Goal: Information Seeking & Learning: Learn about a topic

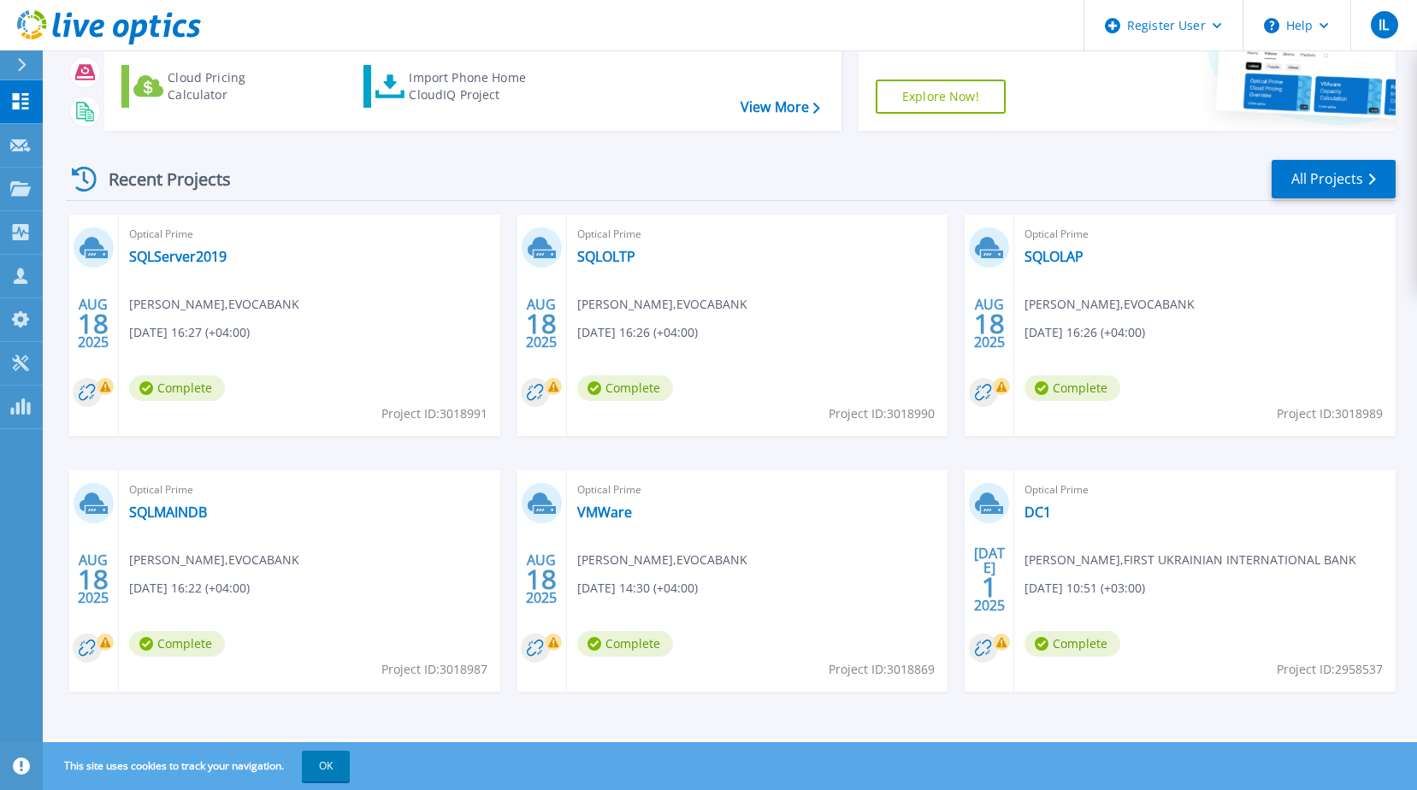
scroll to position [157, 0]
click at [599, 510] on link "VMWare" at bounding box center [604, 511] width 55 height 17
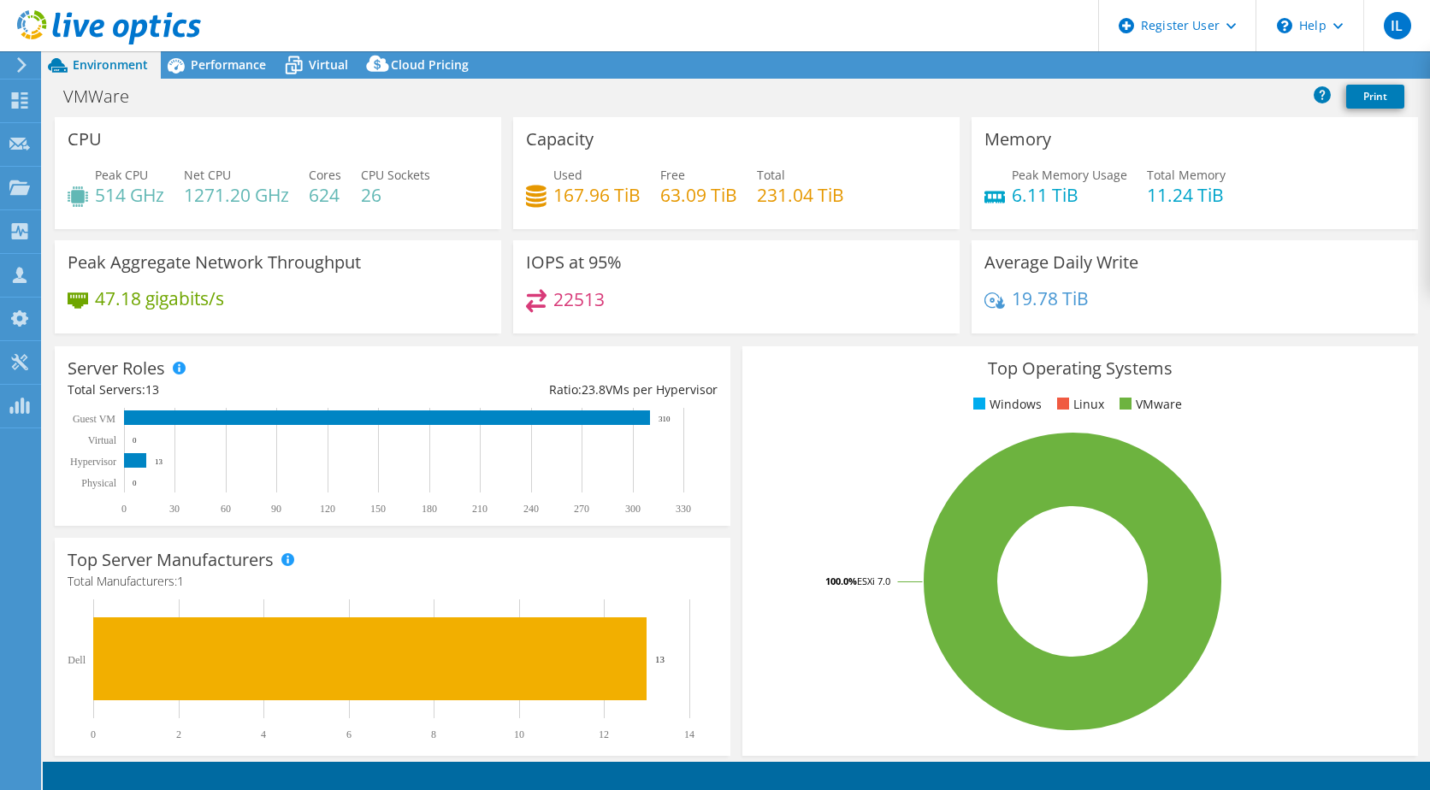
select select "USD"
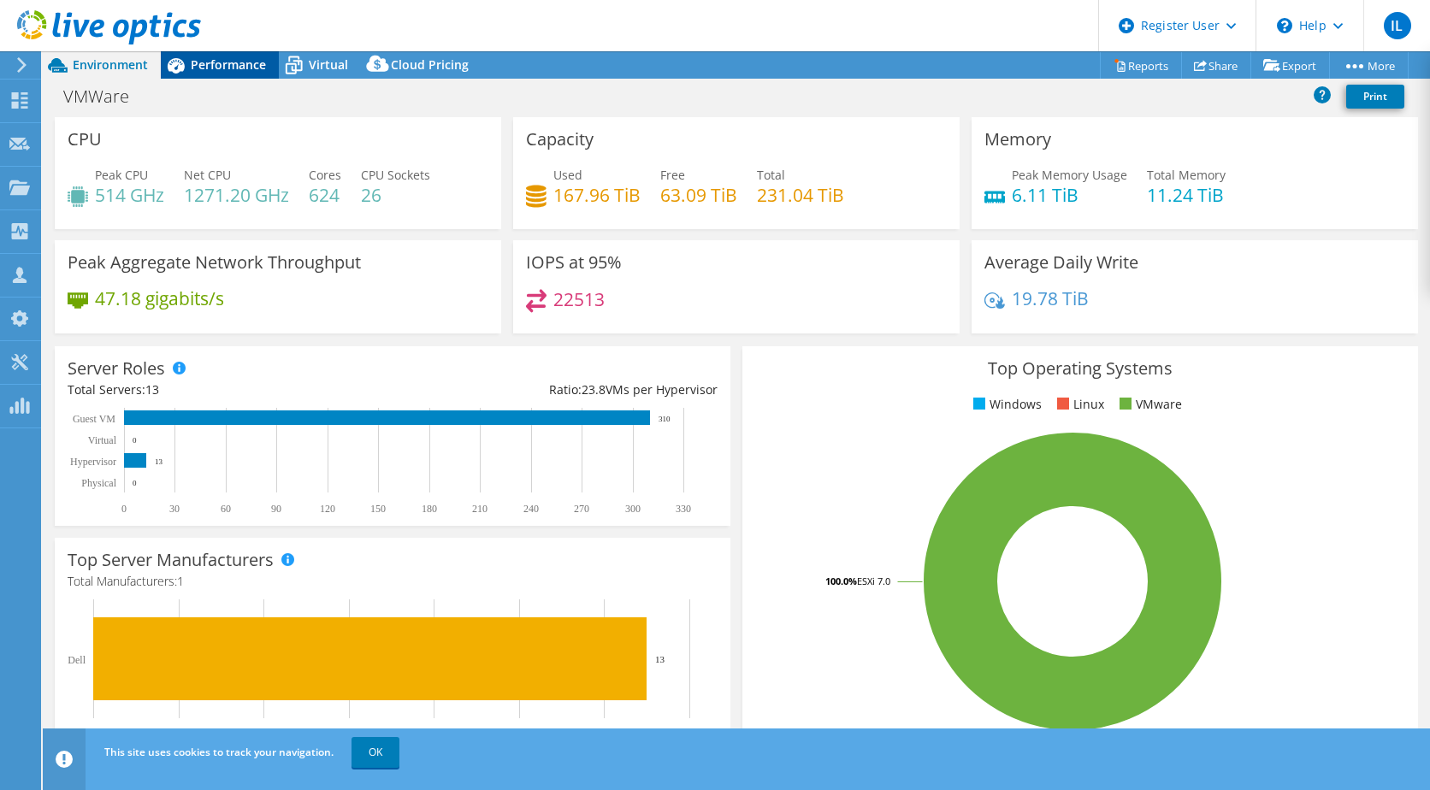
click at [229, 74] on div "Performance" at bounding box center [220, 64] width 118 height 27
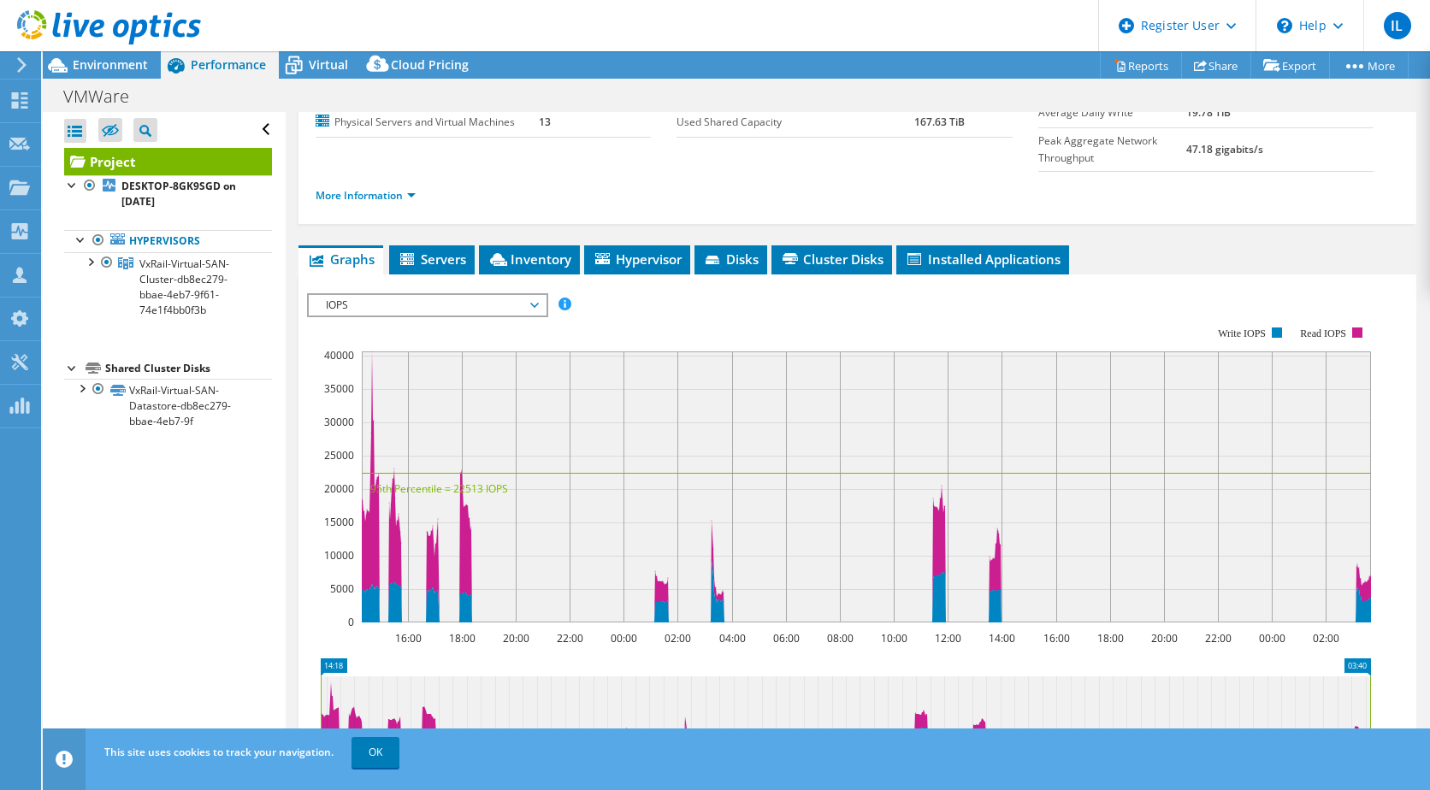
scroll to position [171, 0]
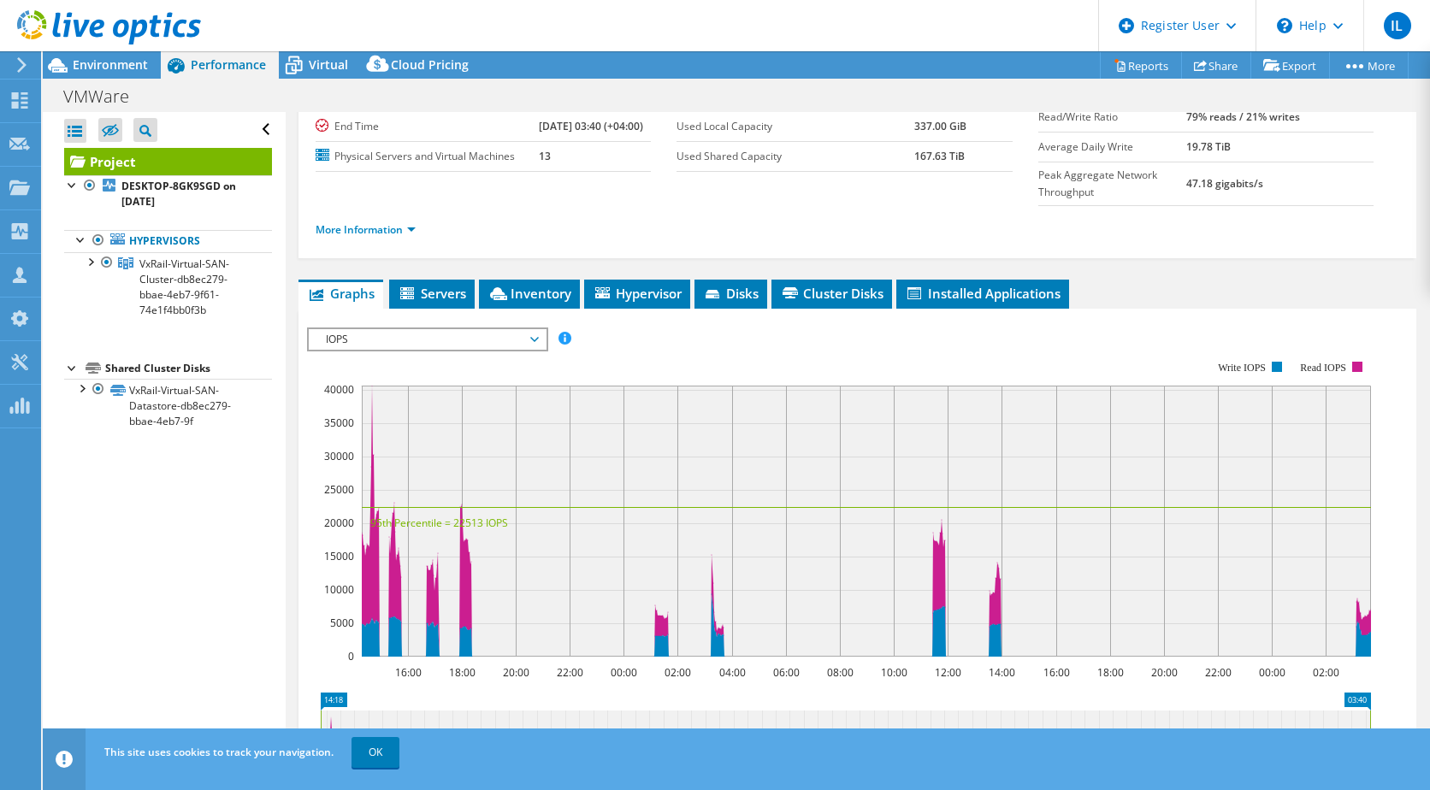
click at [364, 350] on span "IOPS" at bounding box center [427, 339] width 220 height 21
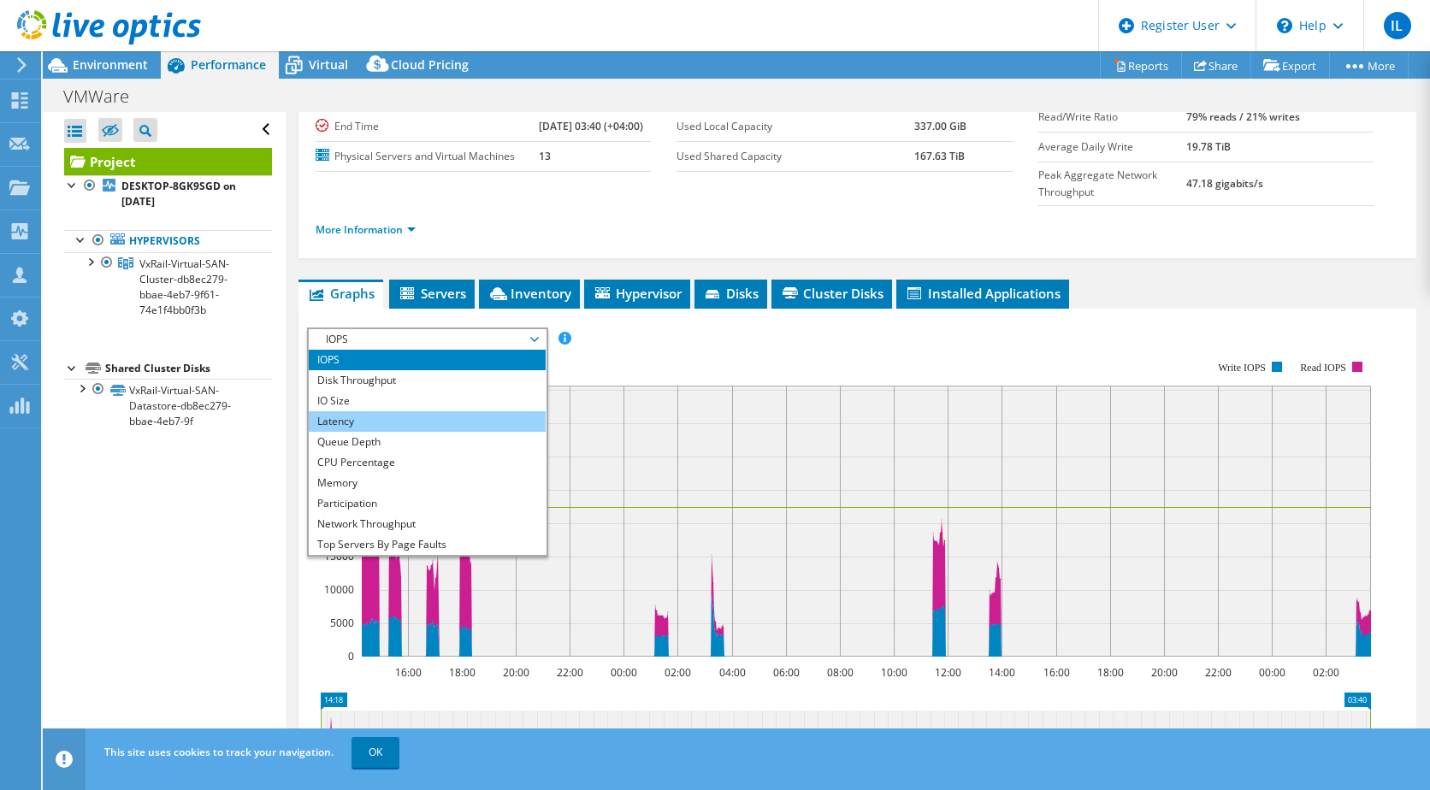
click at [382, 432] on li "Latency" at bounding box center [427, 421] width 237 height 21
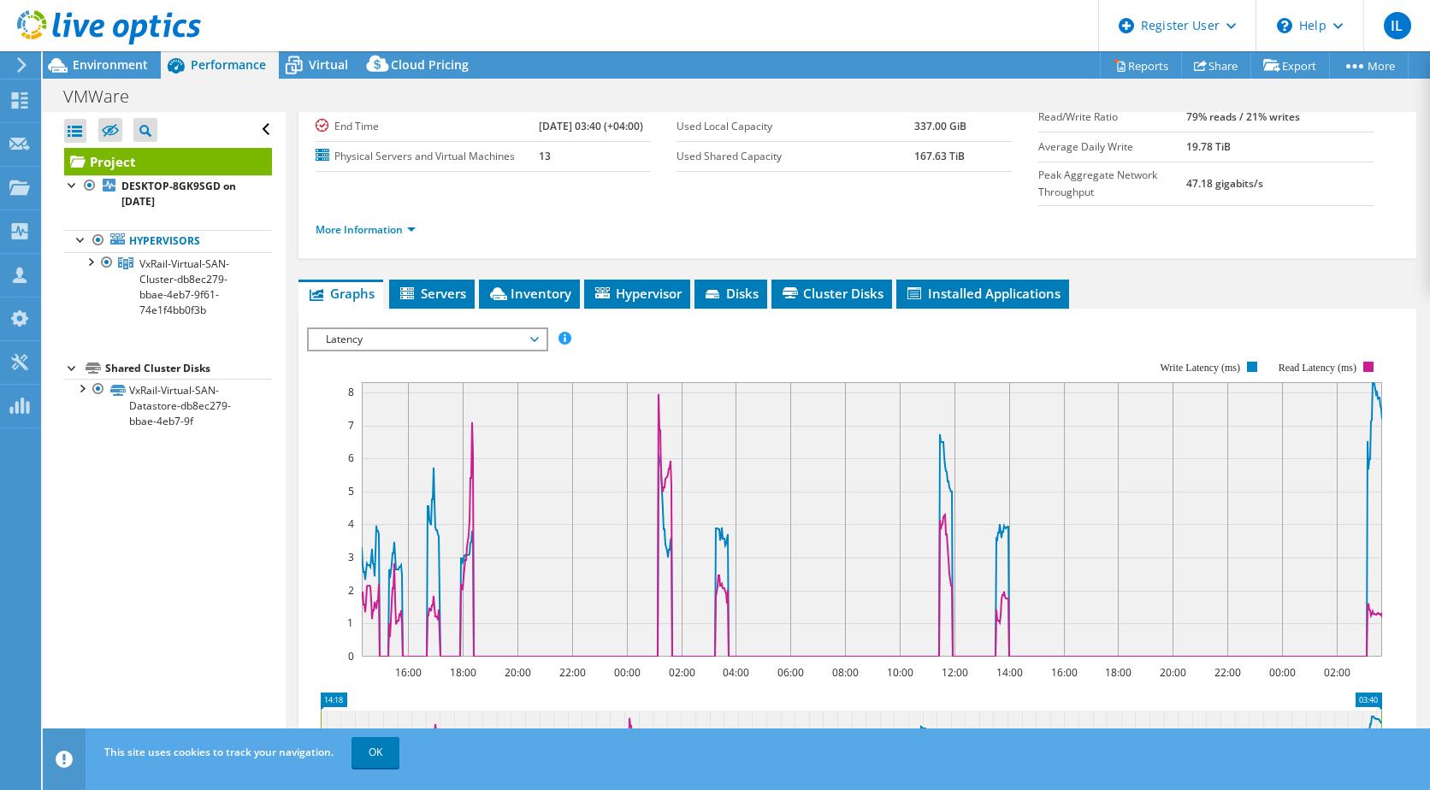
click at [403, 350] on span "Latency" at bounding box center [427, 339] width 220 height 21
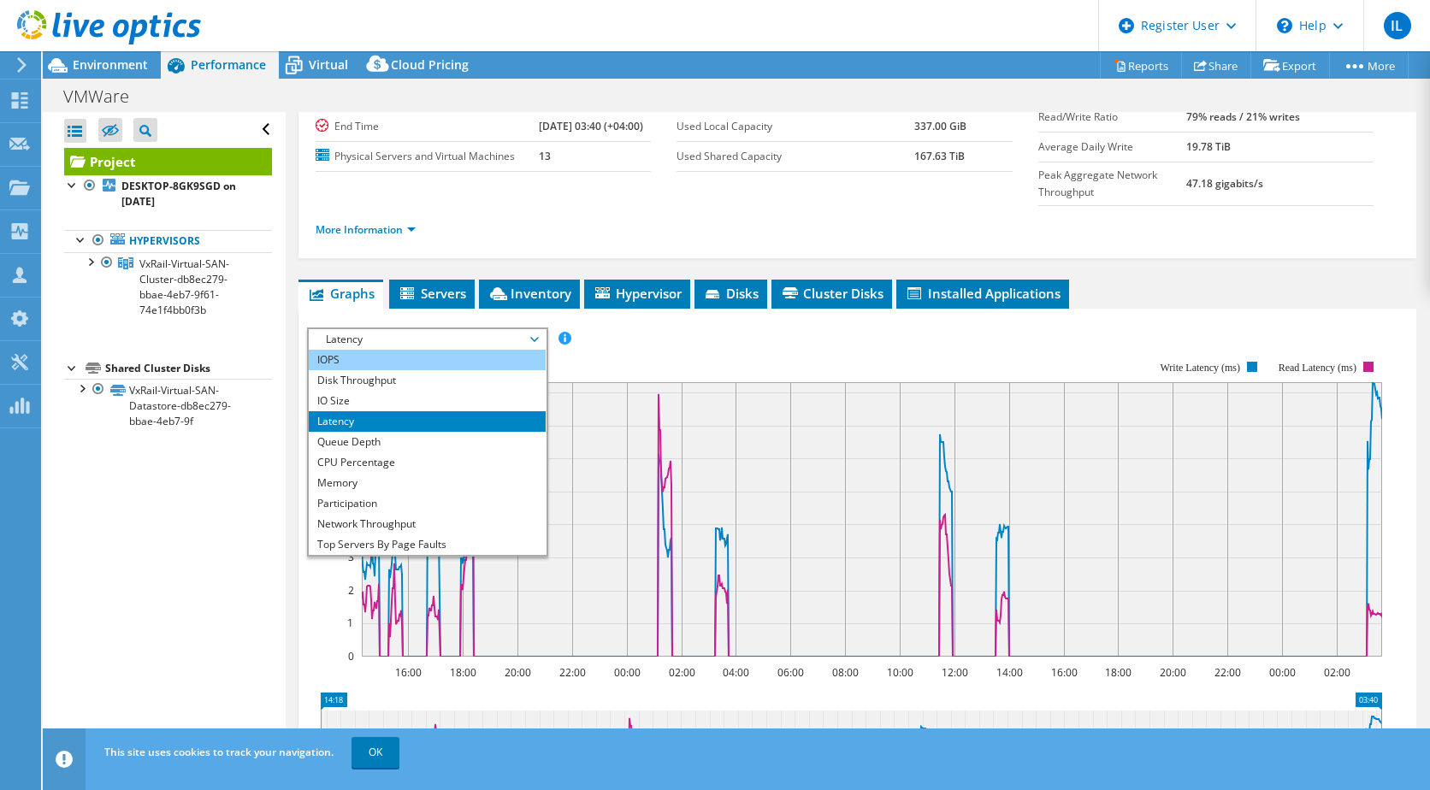
click at [353, 370] on li "IOPS" at bounding box center [427, 360] width 237 height 21
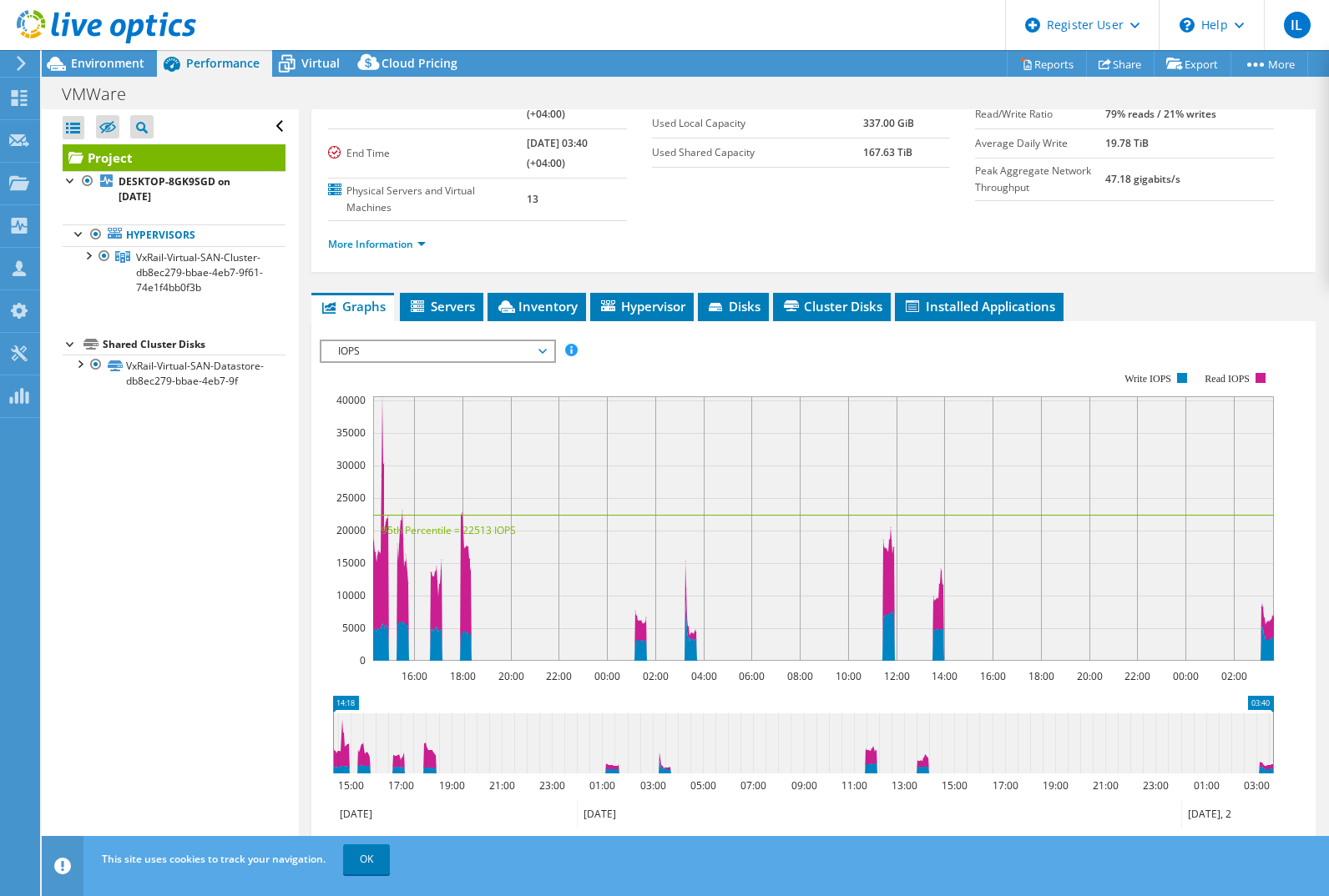
click at [370, 354] on span "IOPS" at bounding box center [437, 351] width 215 height 20
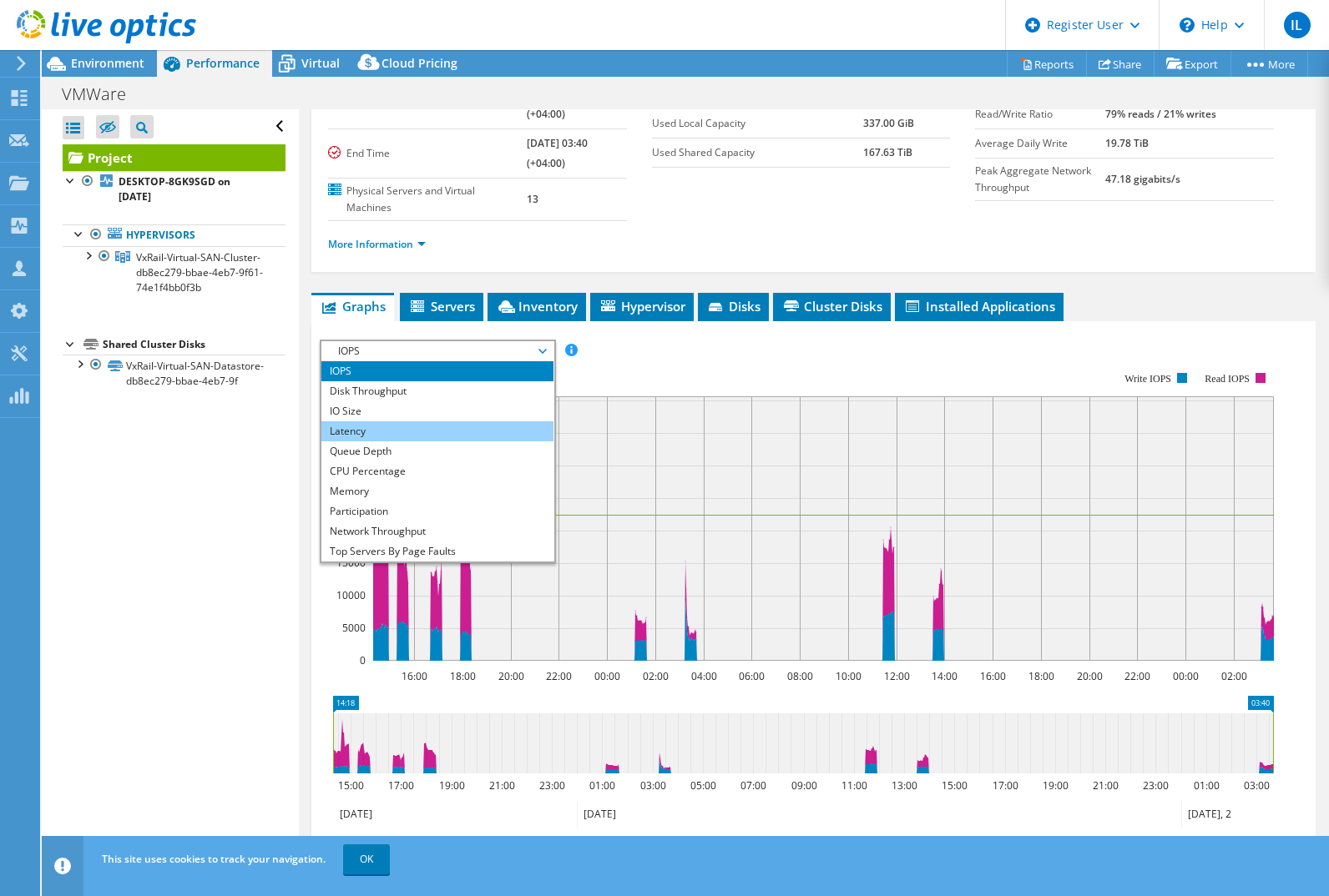
click at [371, 434] on li "Latency" at bounding box center [436, 431] width 231 height 20
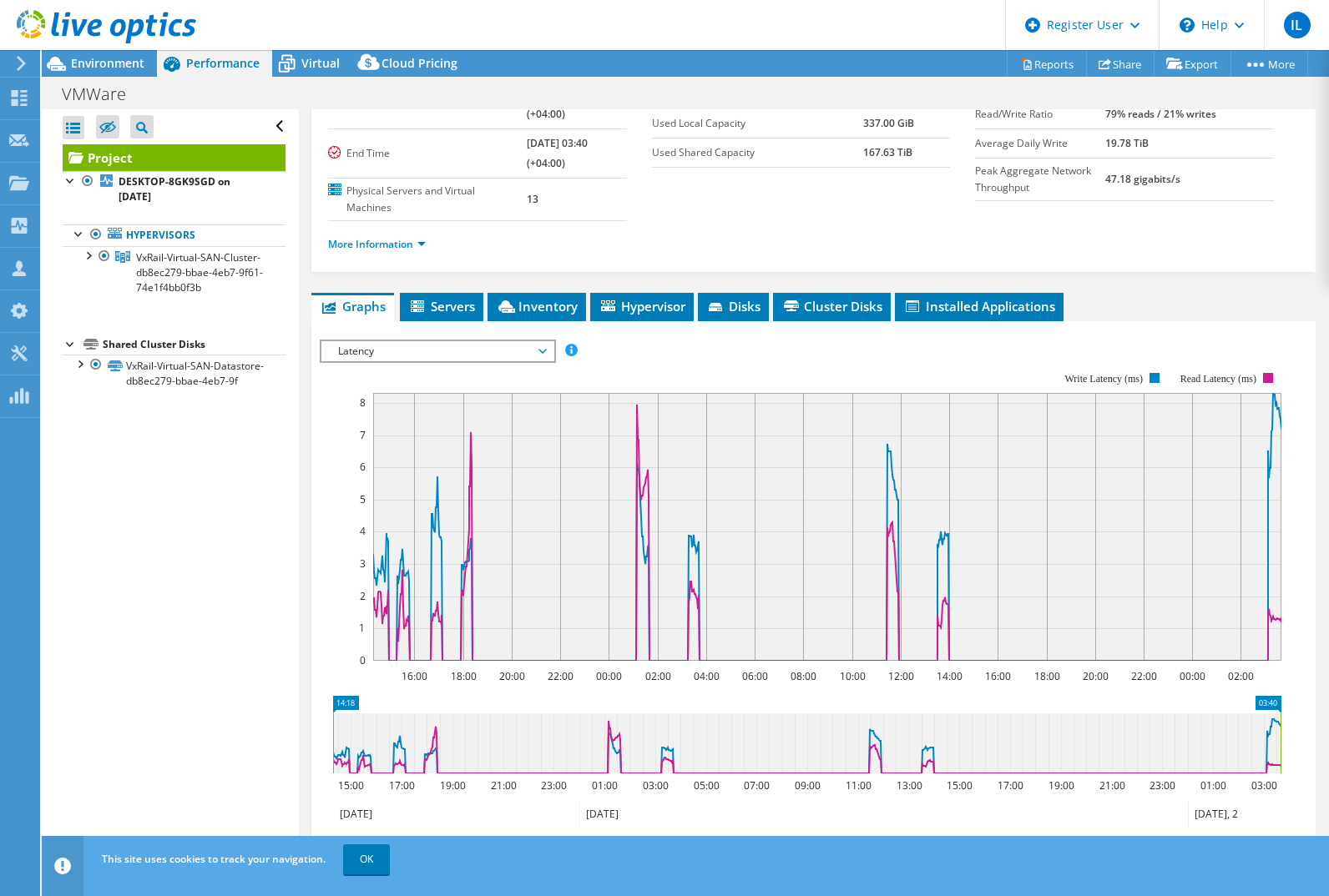
click at [468, 354] on span "Latency" at bounding box center [437, 351] width 215 height 20
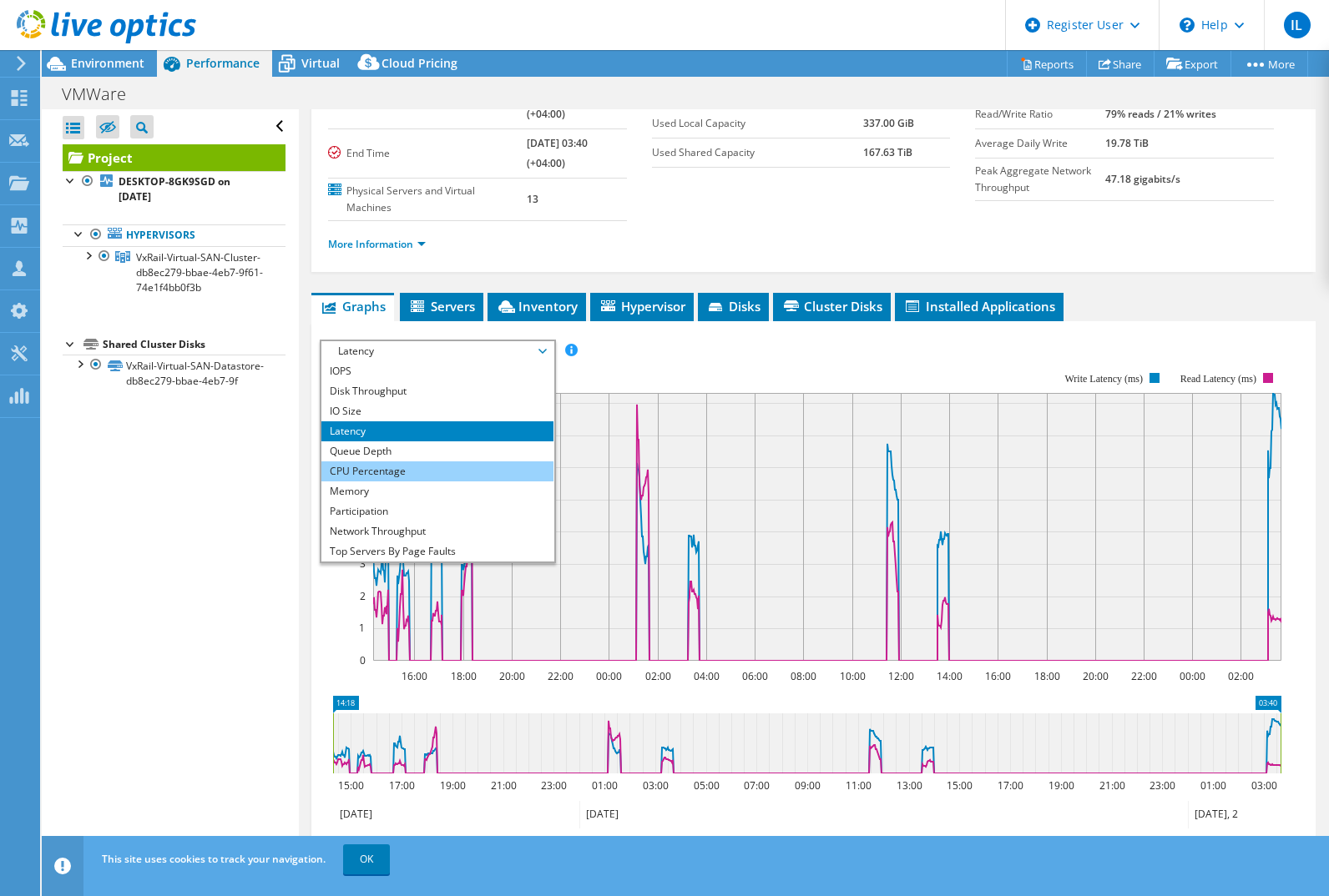
click at [406, 473] on li "CPU Percentage" at bounding box center [436, 471] width 231 height 20
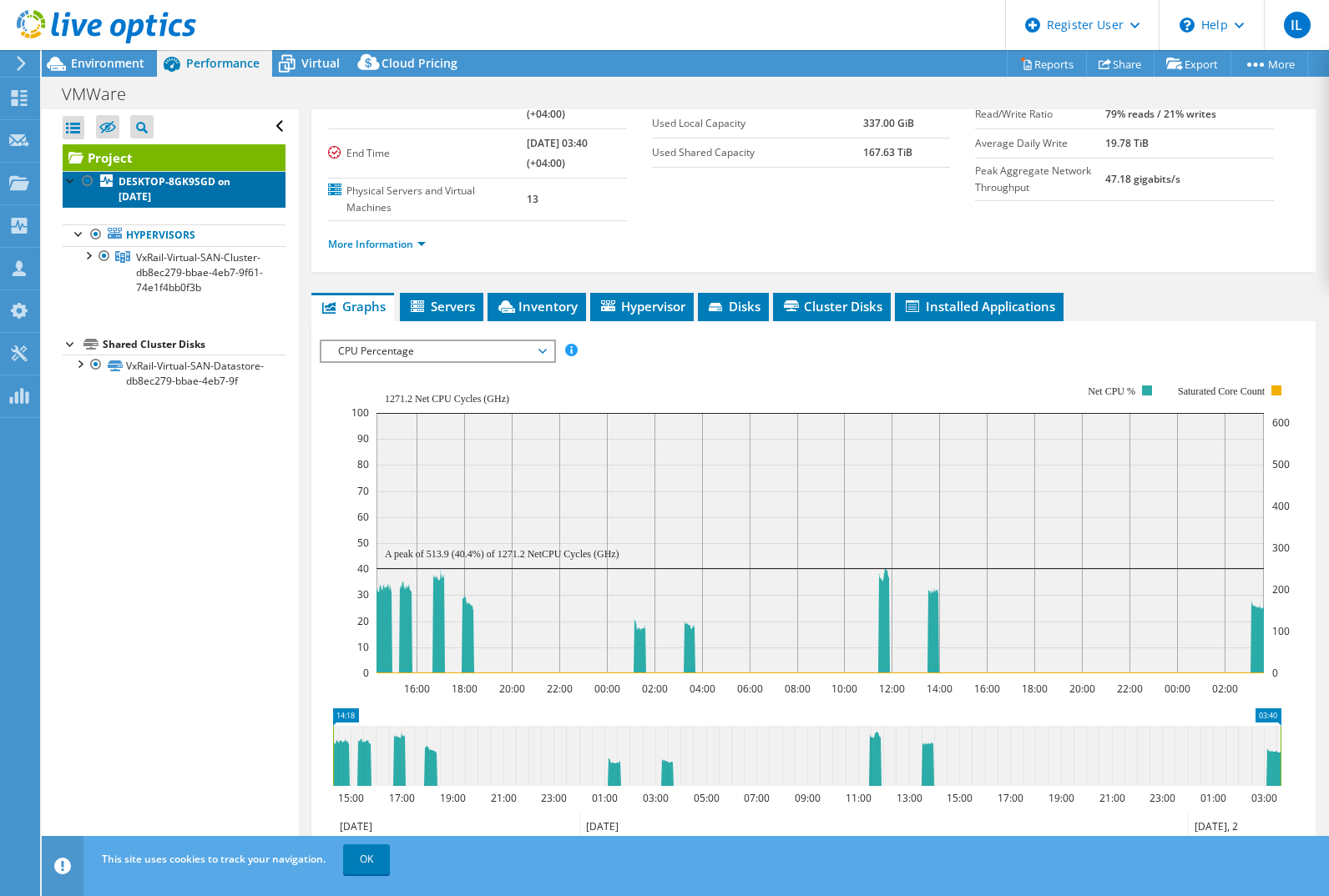
click at [168, 201] on link "DESKTOP-8GK9SGD on 8/18/2025" at bounding box center [174, 189] width 223 height 37
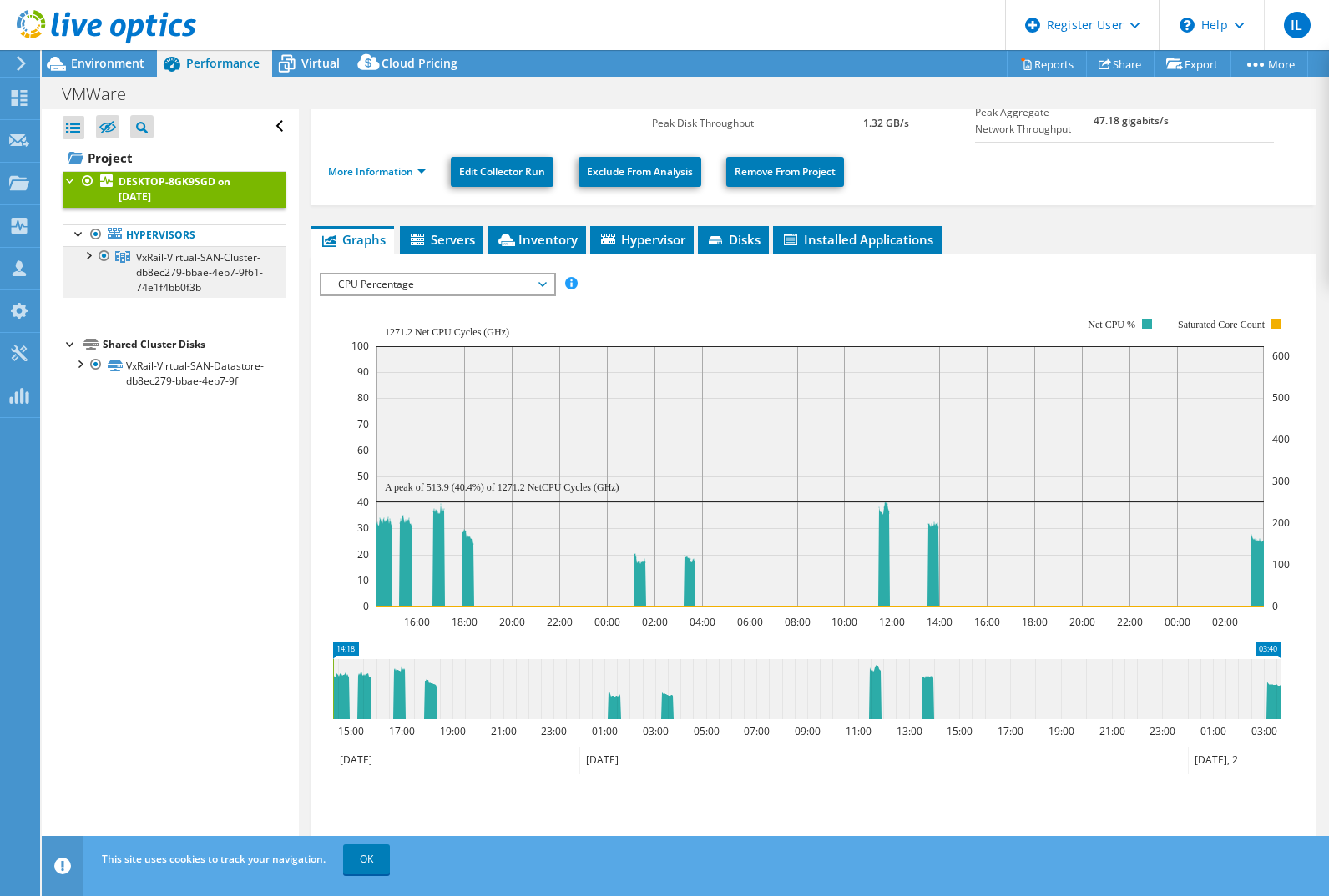
click at [187, 257] on span "VxRail-Virtual-SAN-Cluster-db8ec279-bbae-4eb7-9f61-74e1f4bb0f3b" at bounding box center [199, 272] width 127 height 44
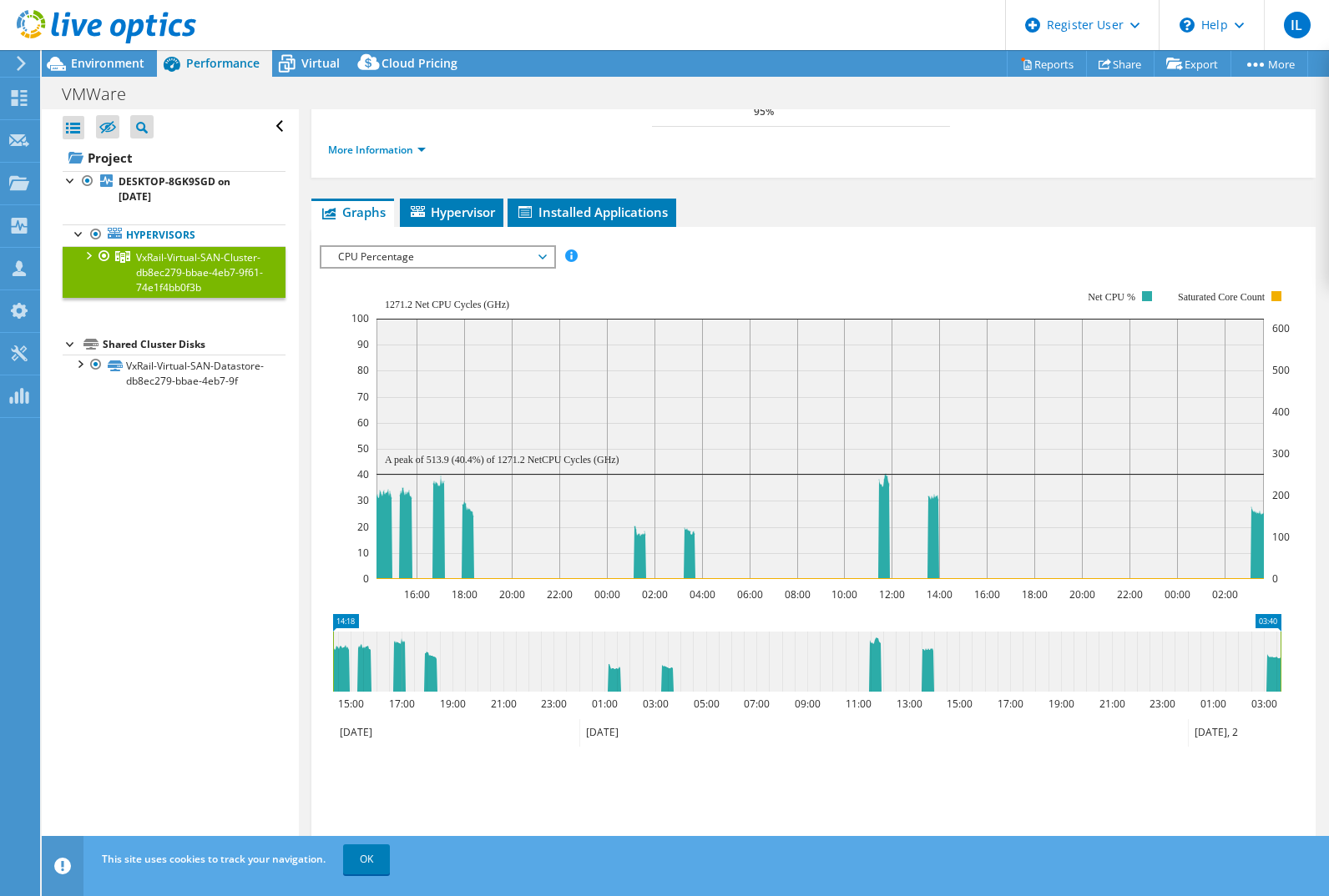
click at [359, 247] on span "CPU Percentage" at bounding box center [437, 257] width 215 height 20
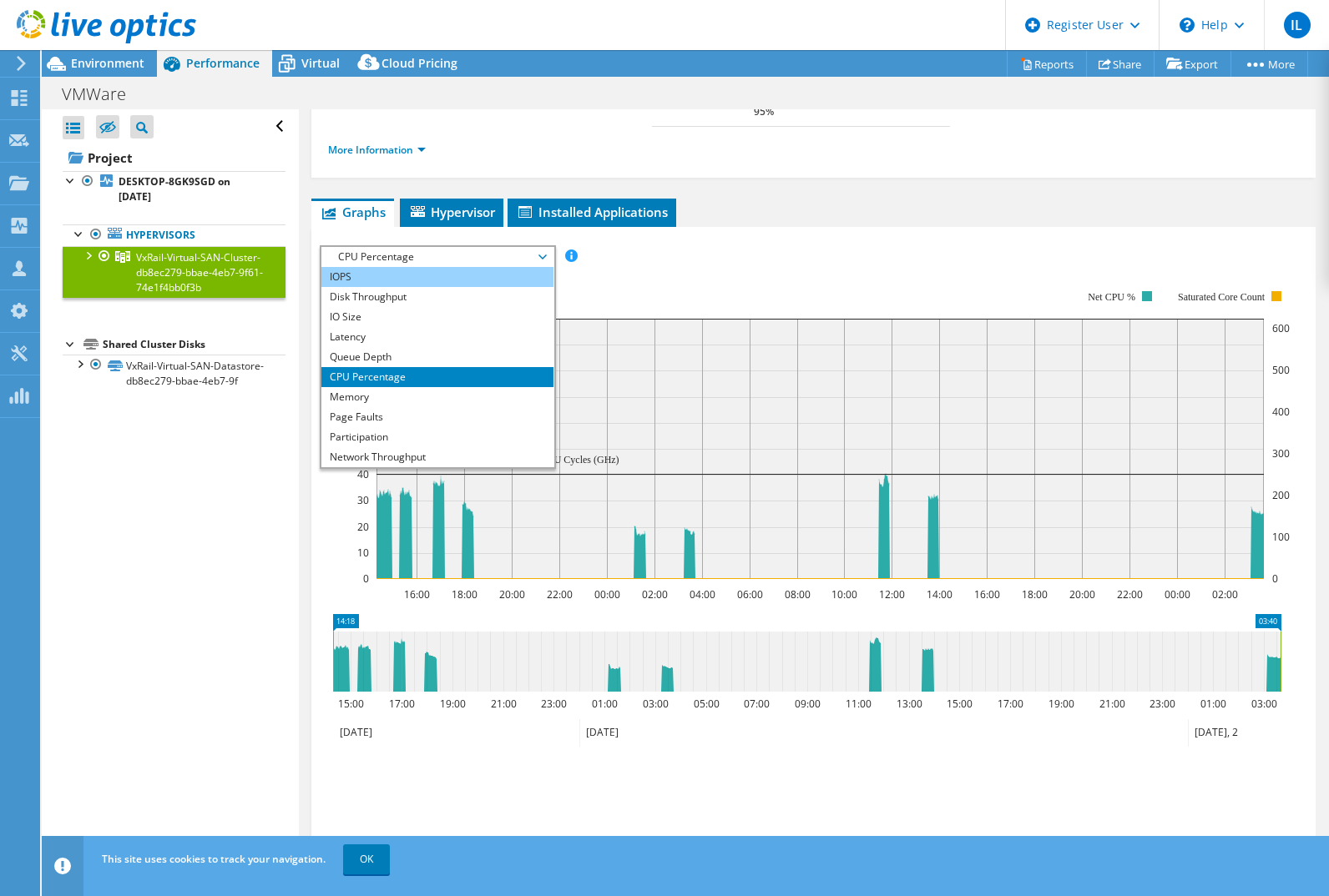
click at [354, 267] on li "IOPS" at bounding box center [436, 277] width 231 height 20
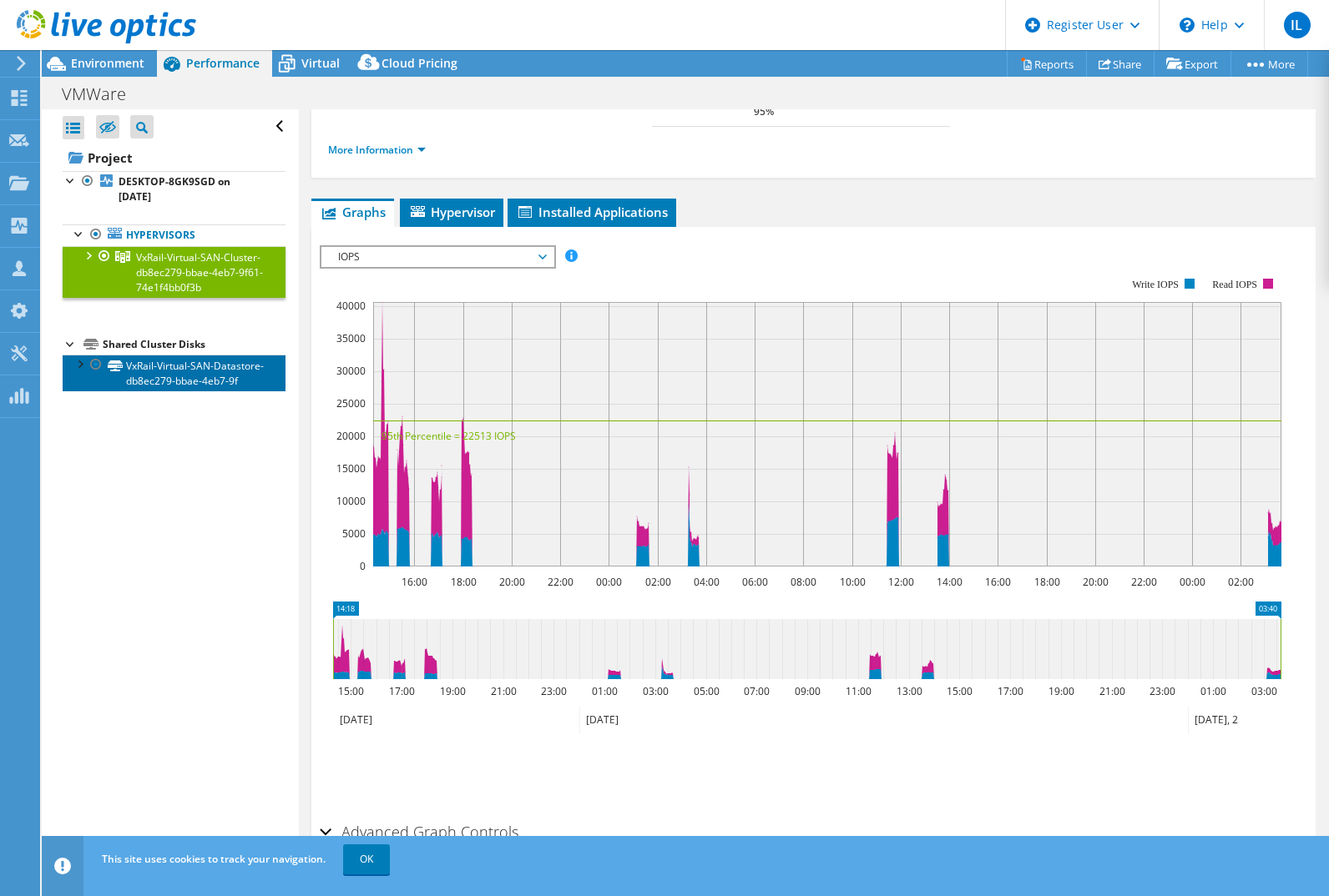
click at [202, 378] on link "VxRail-Virtual-SAN-Datastore-db8ec279-bbae-4eb7-9f" at bounding box center [174, 373] width 223 height 37
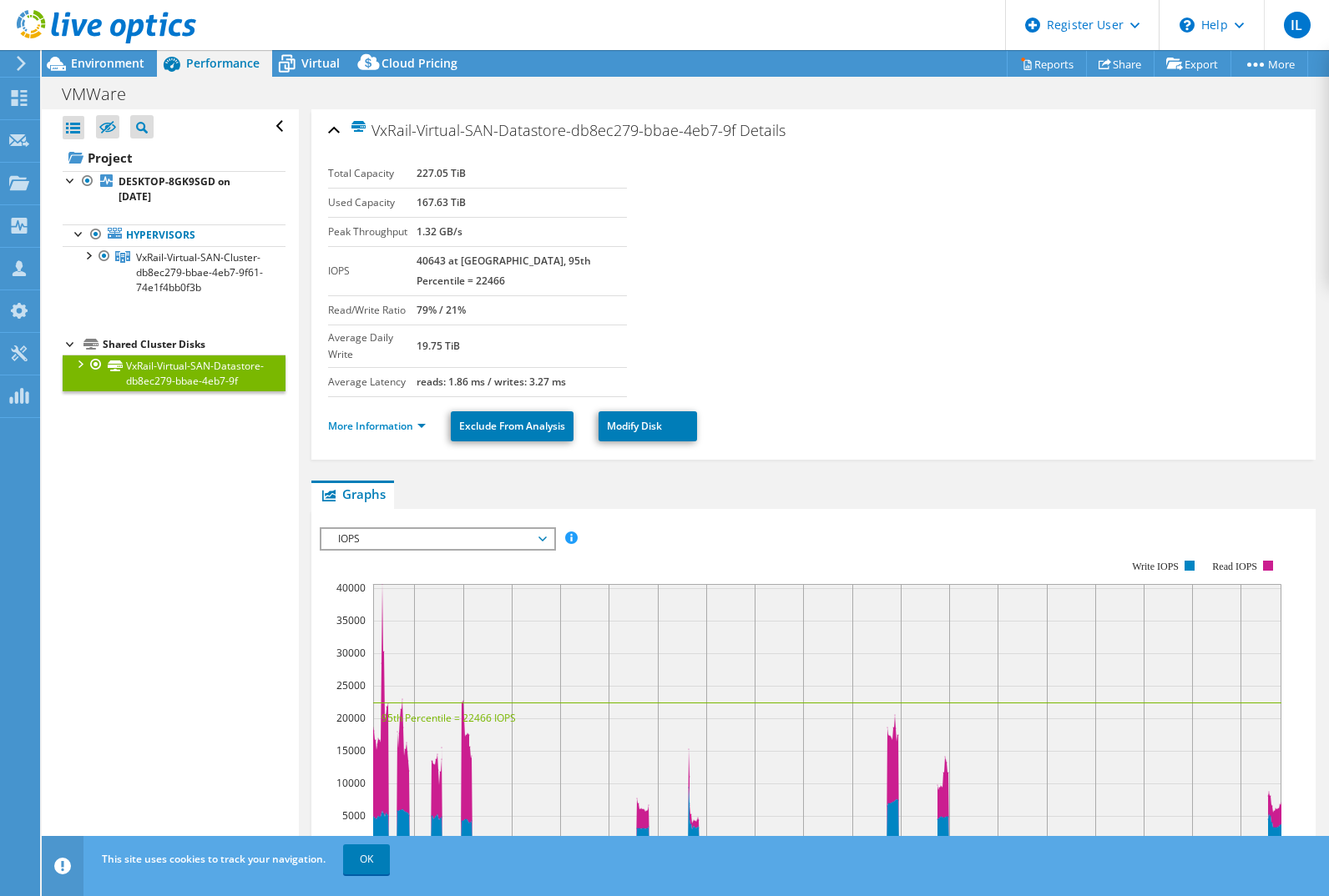
scroll to position [84, 0]
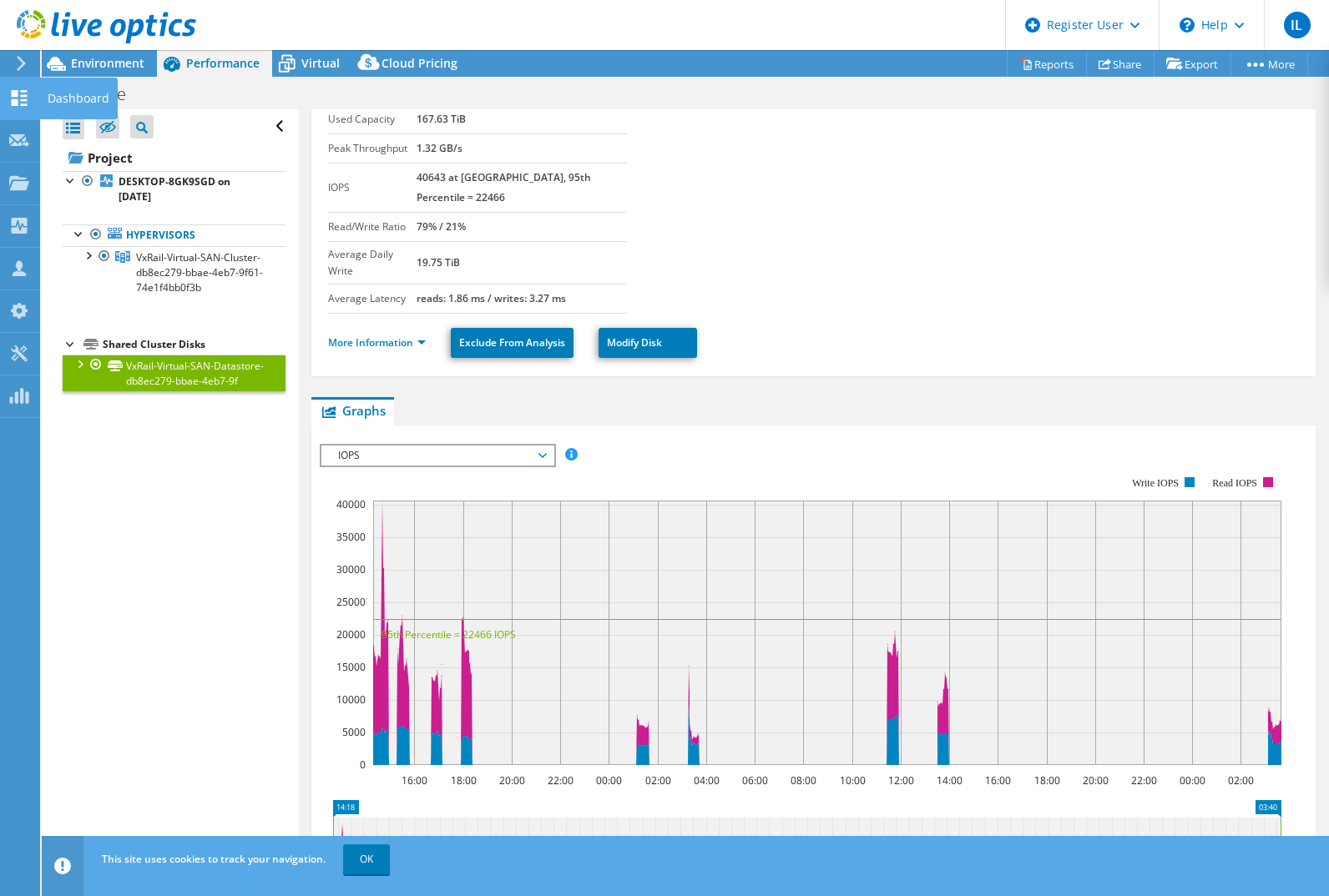
click at [55, 98] on div "Dashboard" at bounding box center [78, 99] width 78 height 42
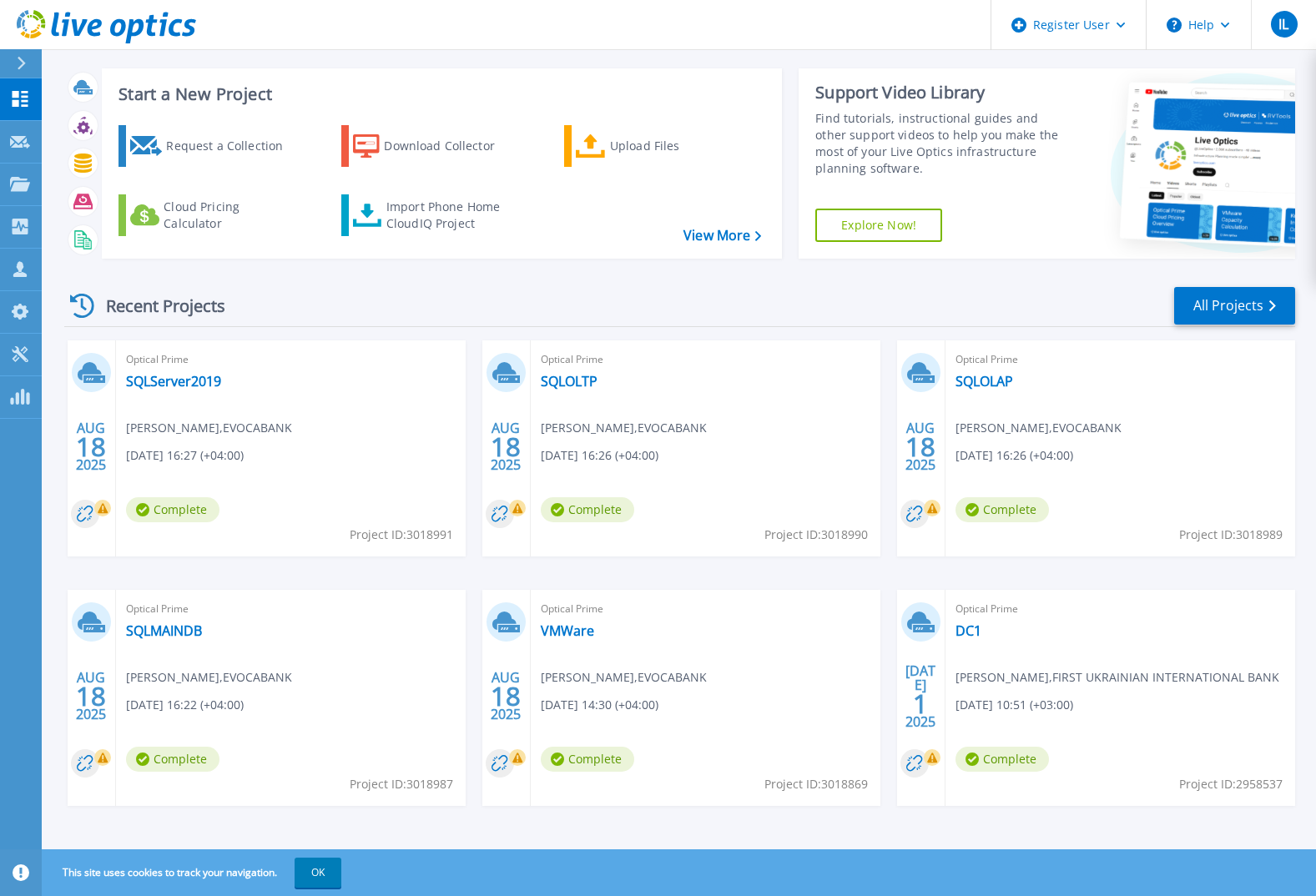
scroll to position [28, 0]
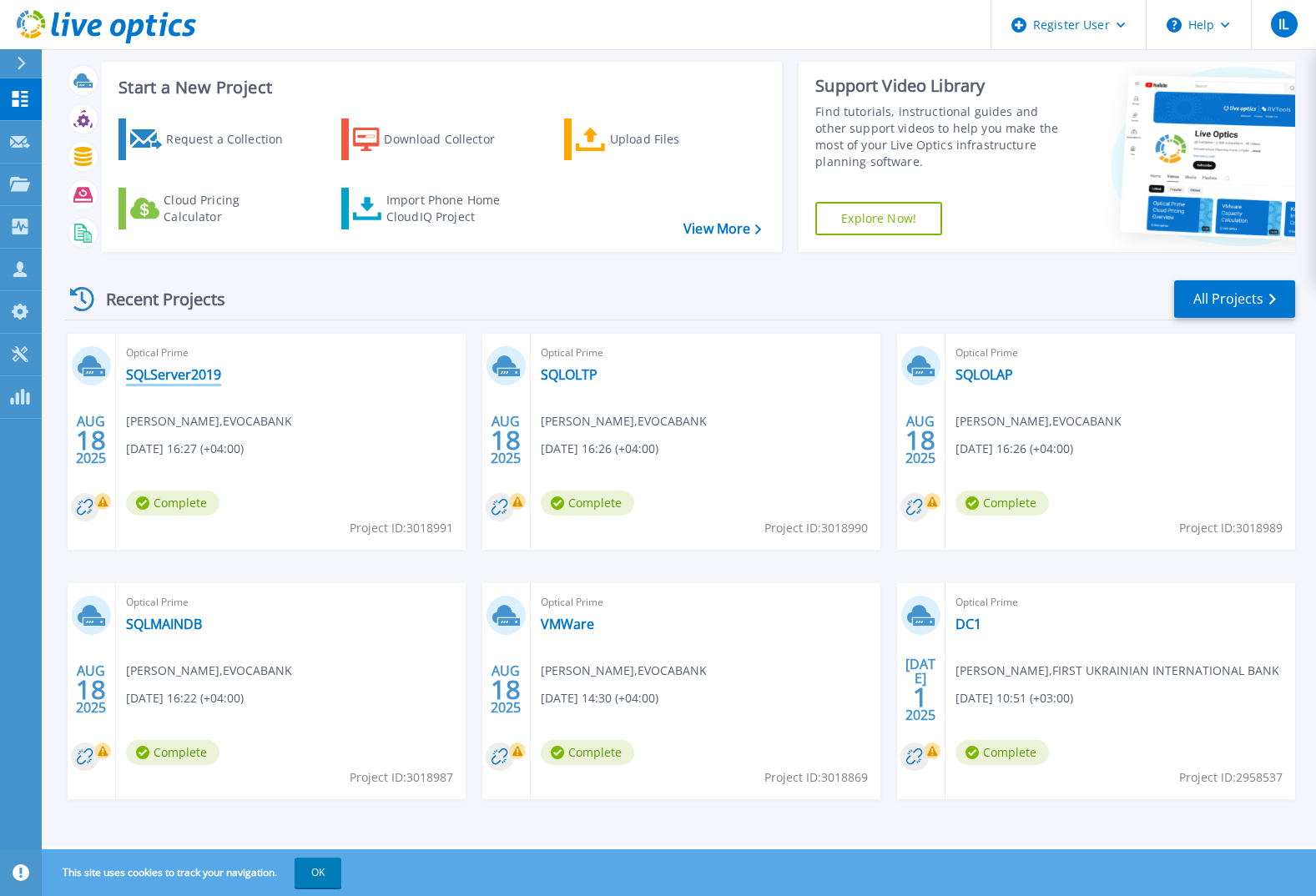
click at [170, 372] on link "SQLServer2019" at bounding box center [173, 374] width 95 height 17
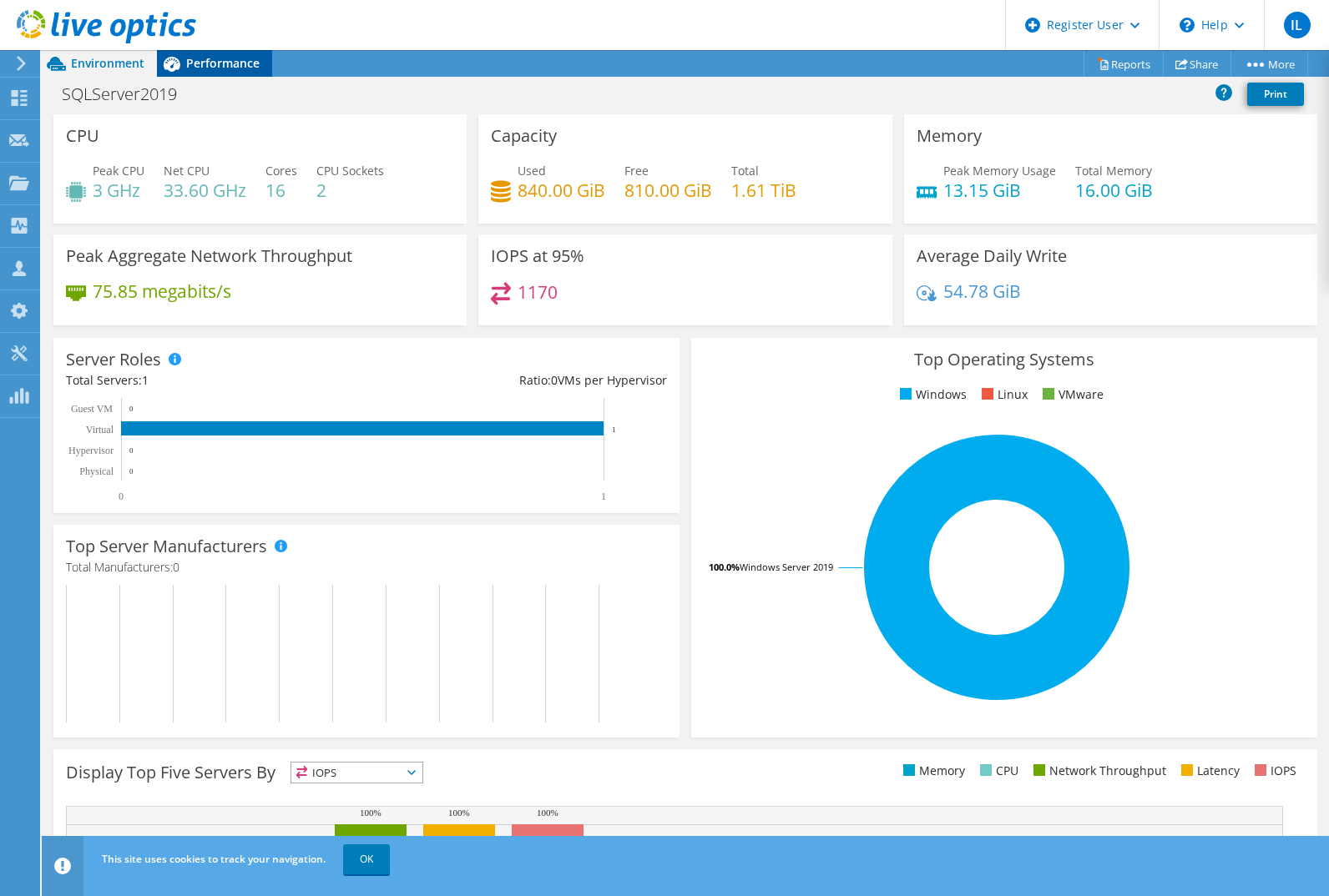
click at [243, 67] on span "Performance" at bounding box center [223, 62] width 73 height 16
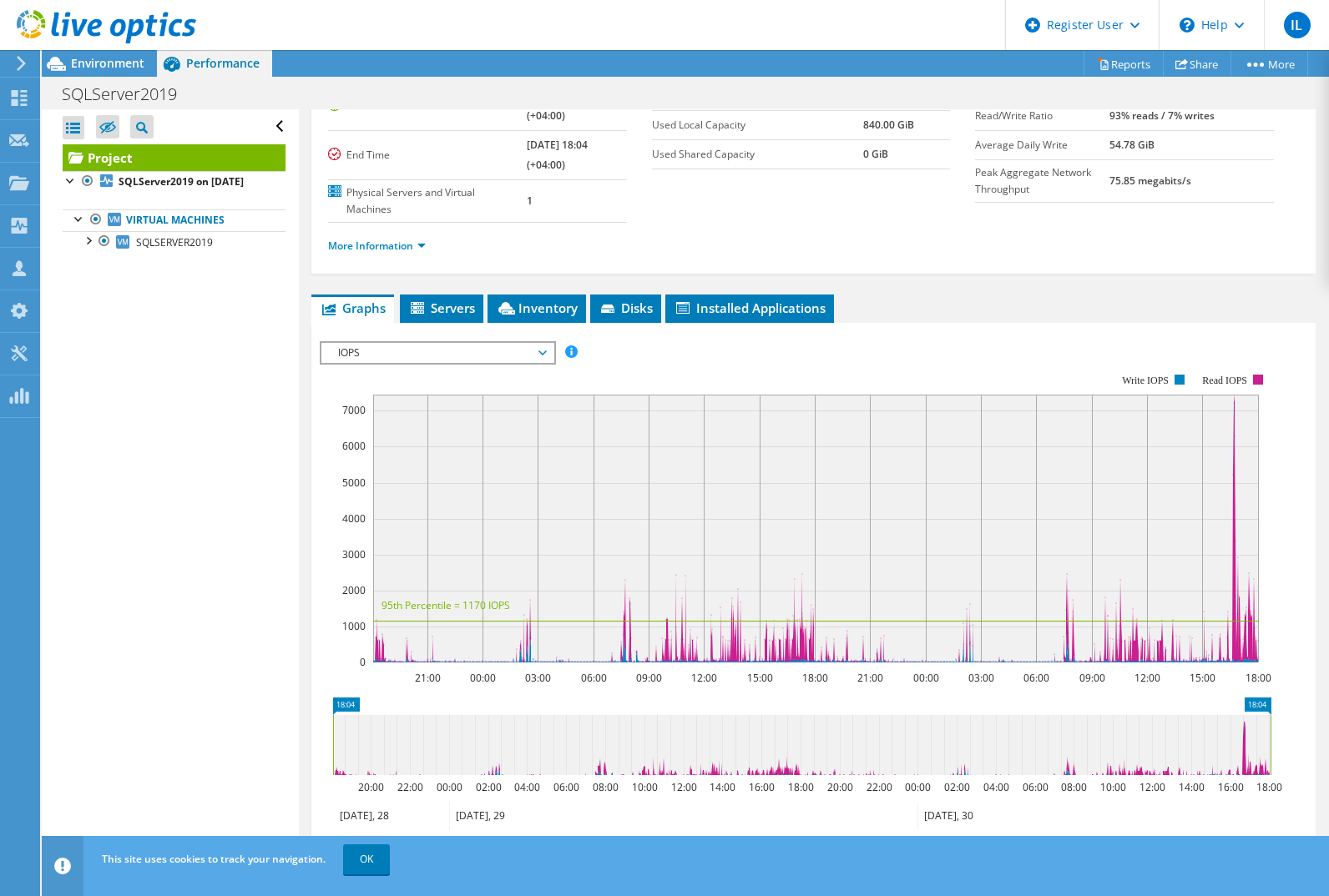
scroll to position [167, 0]
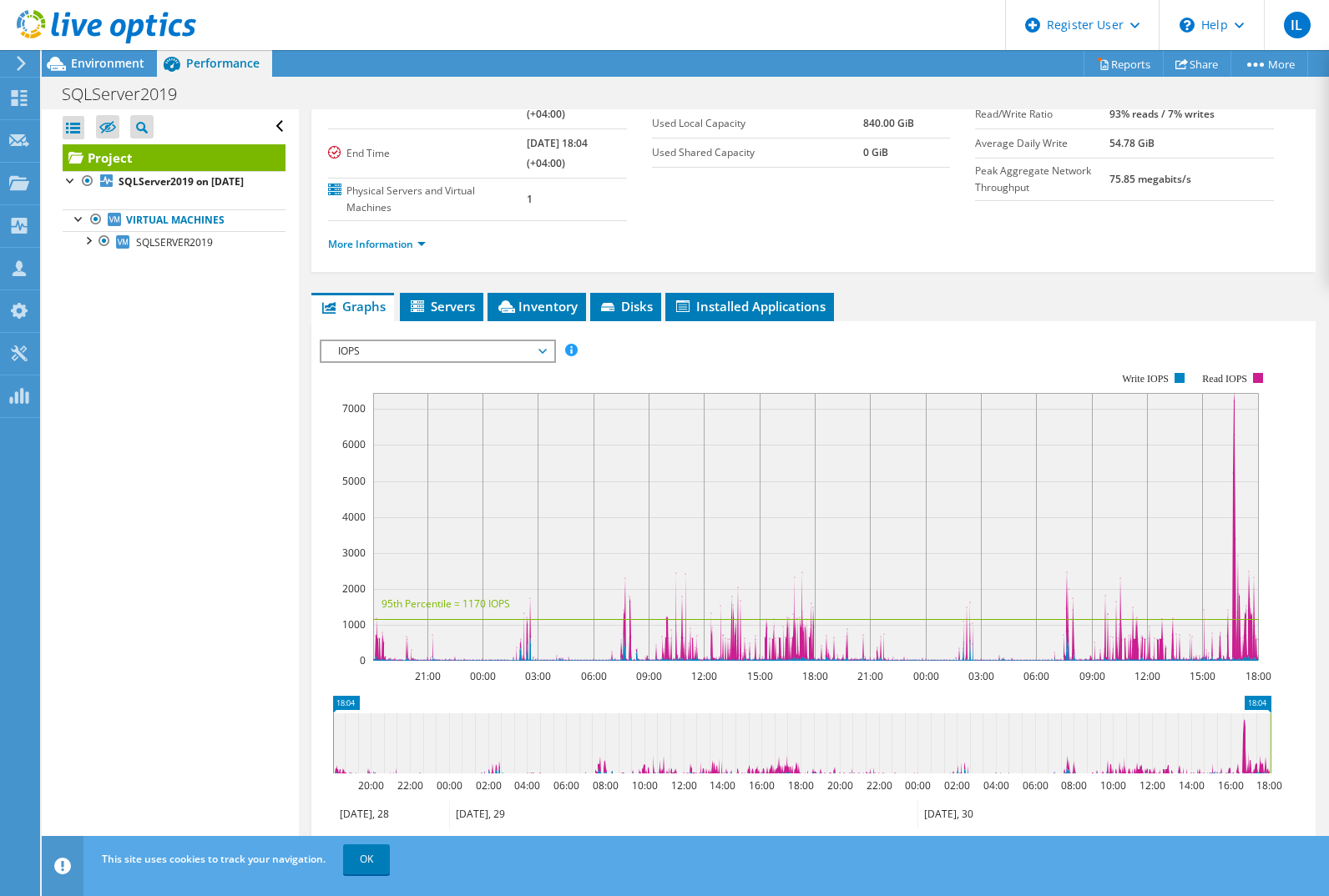
click at [432, 359] on span "IOPS" at bounding box center [437, 351] width 215 height 20
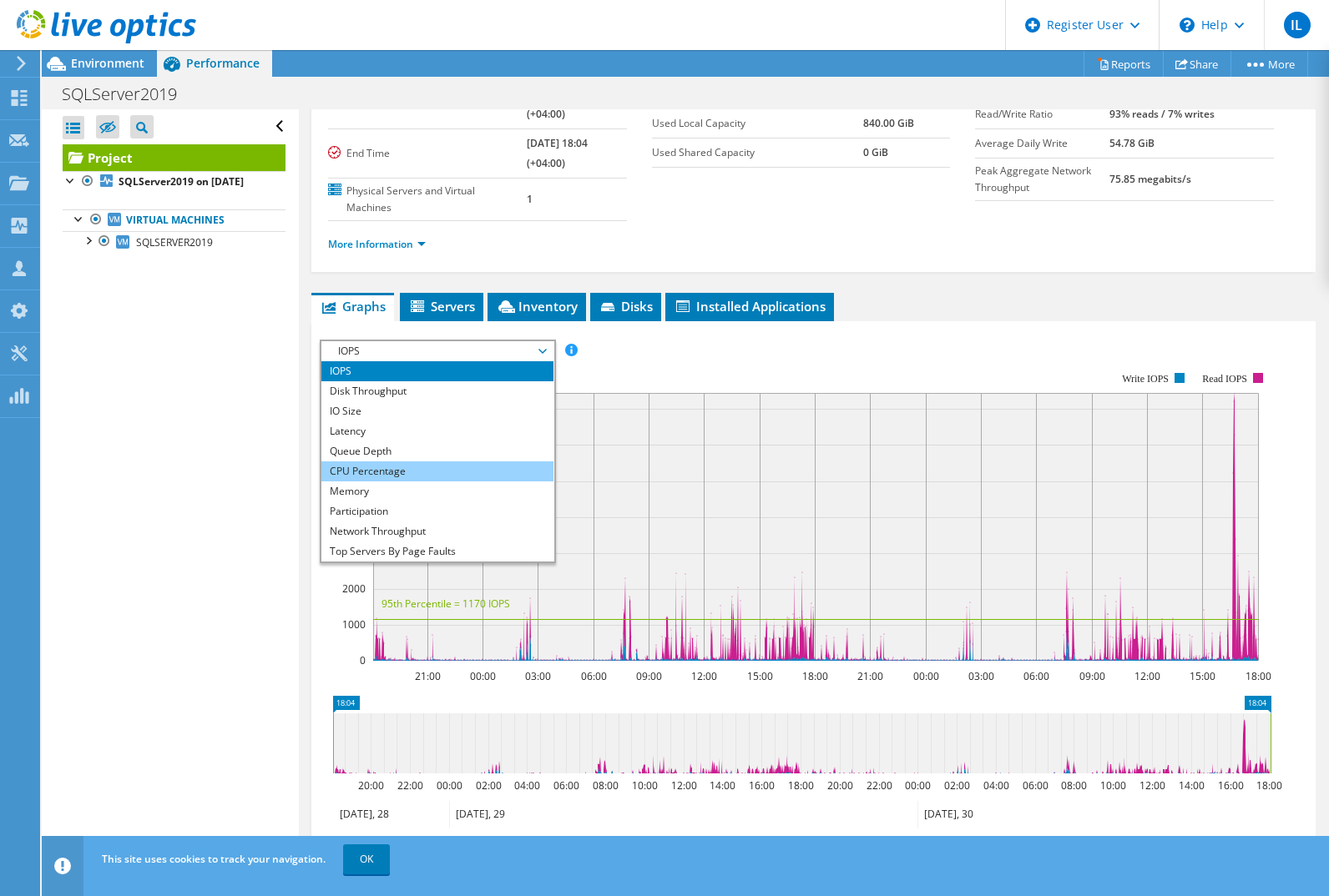
click at [412, 473] on li "CPU Percentage" at bounding box center [436, 471] width 231 height 20
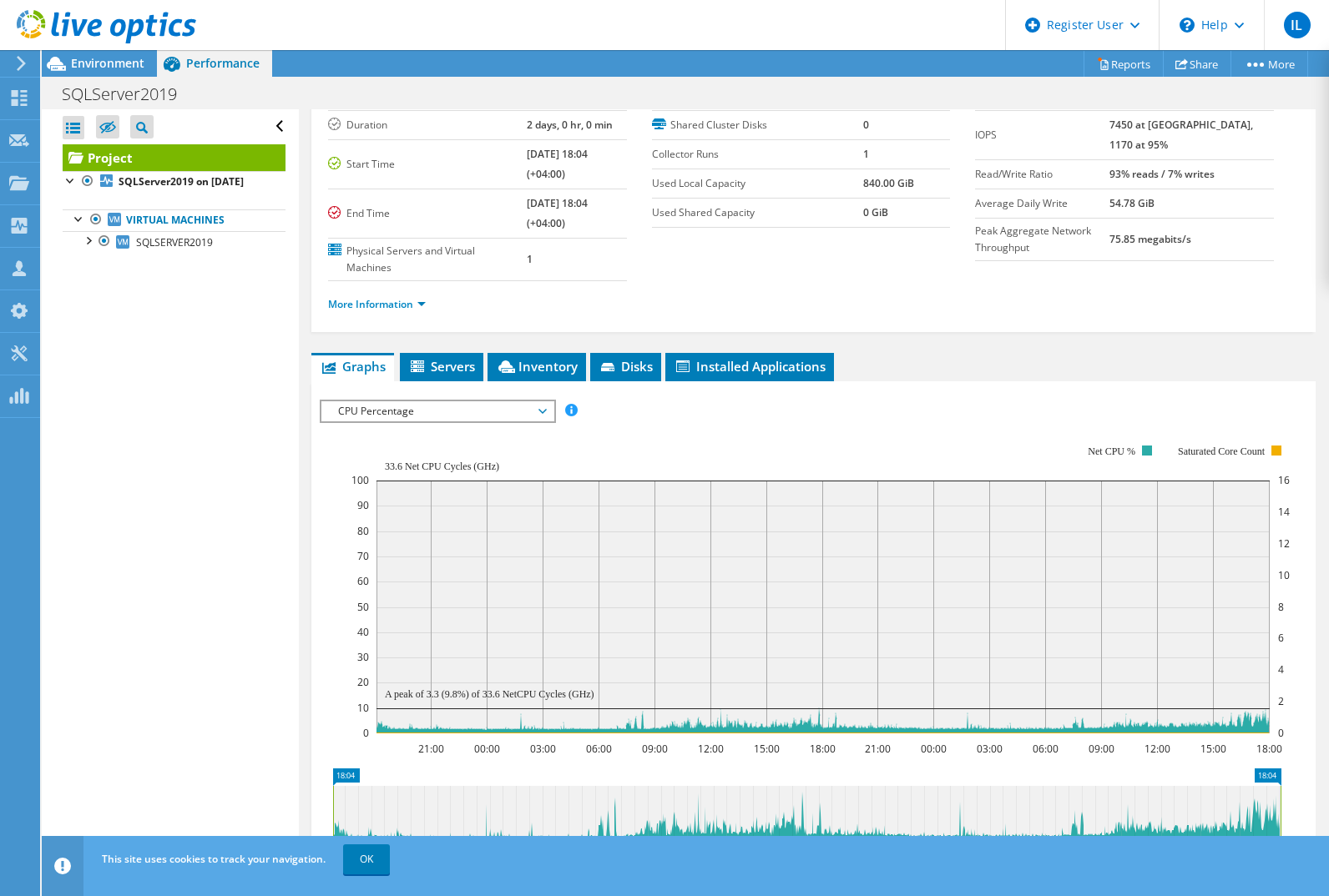
scroll to position [84, 0]
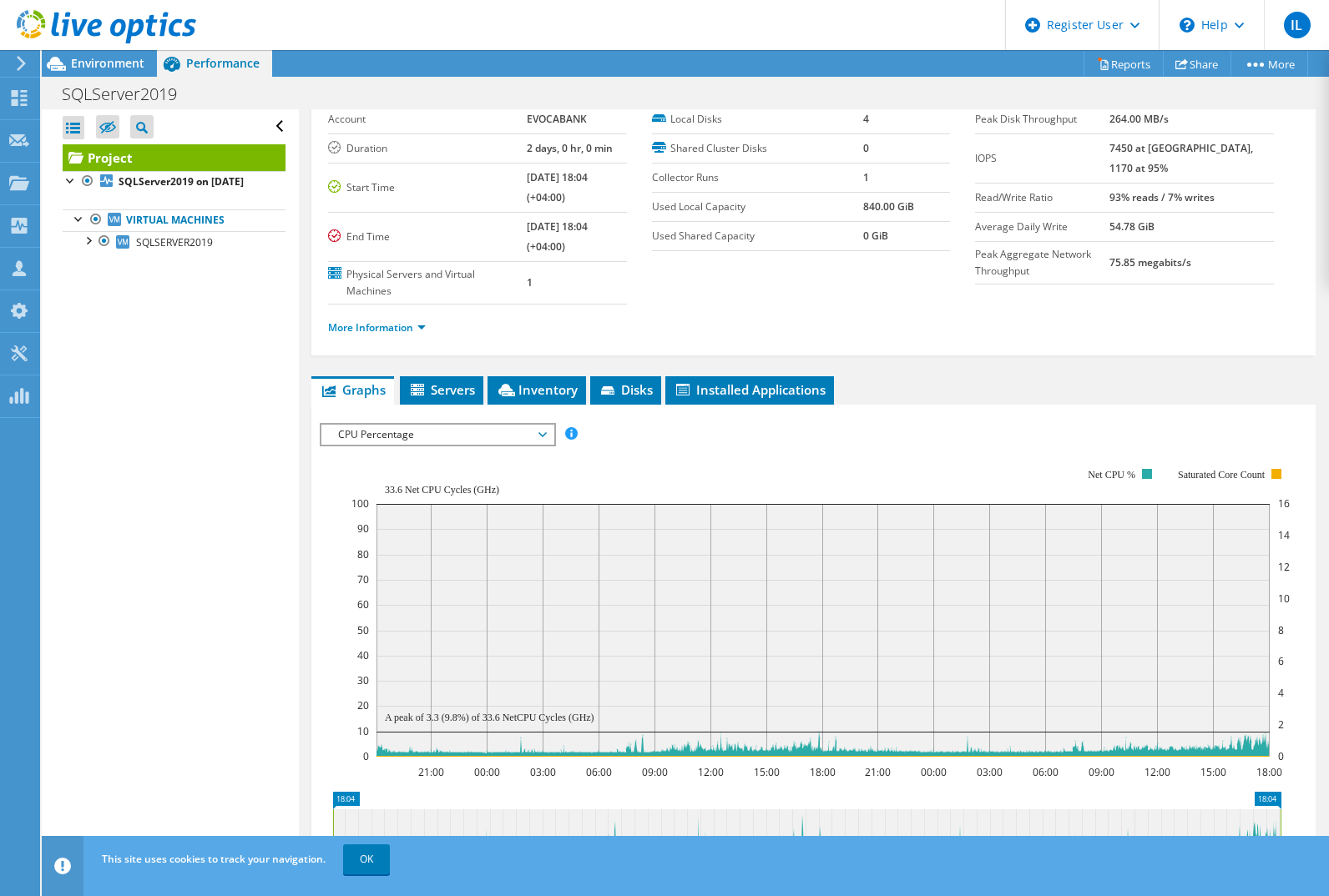
click at [439, 430] on span "CPU Percentage" at bounding box center [437, 434] width 215 height 20
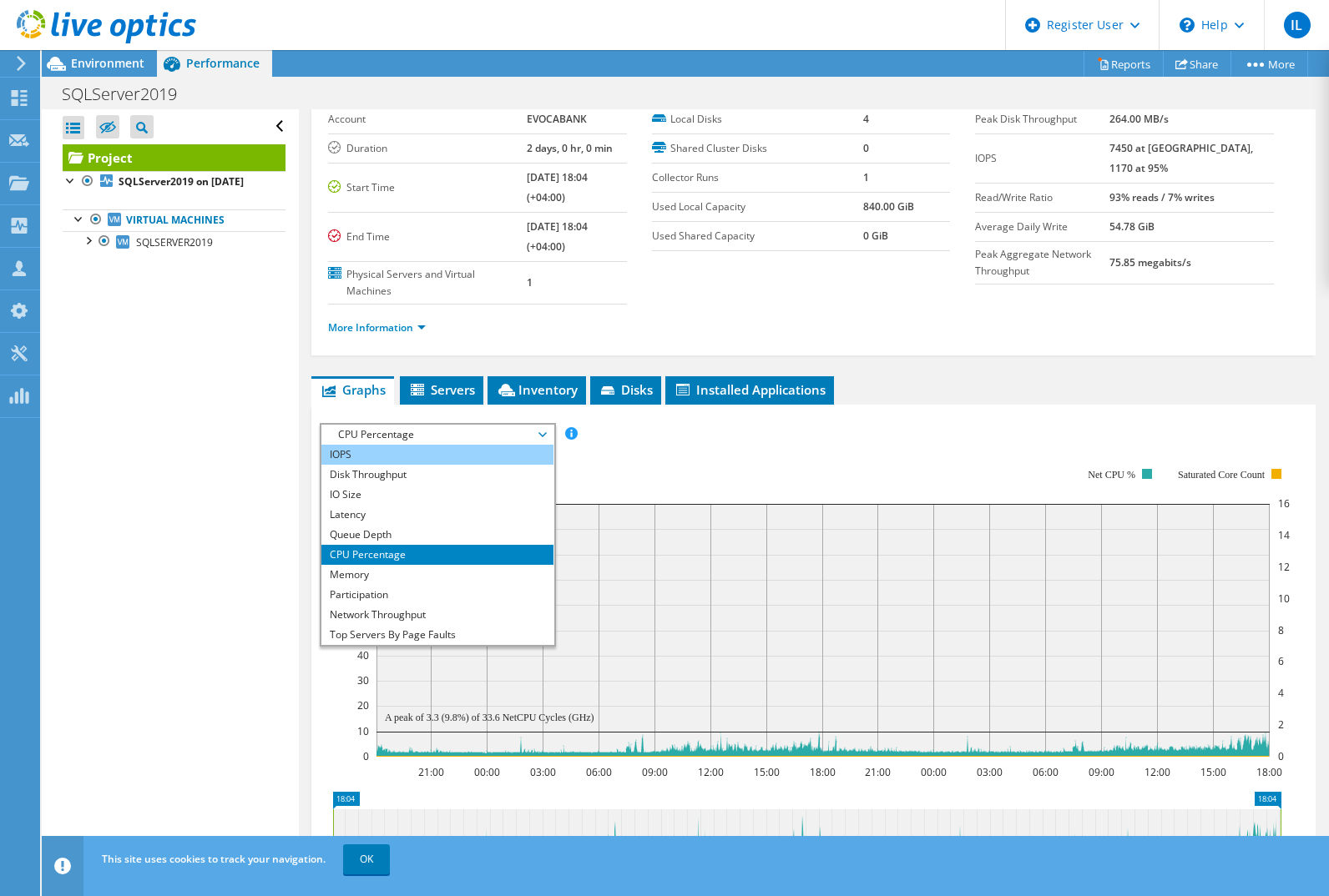
click at [403, 457] on li "IOPS" at bounding box center [436, 455] width 231 height 20
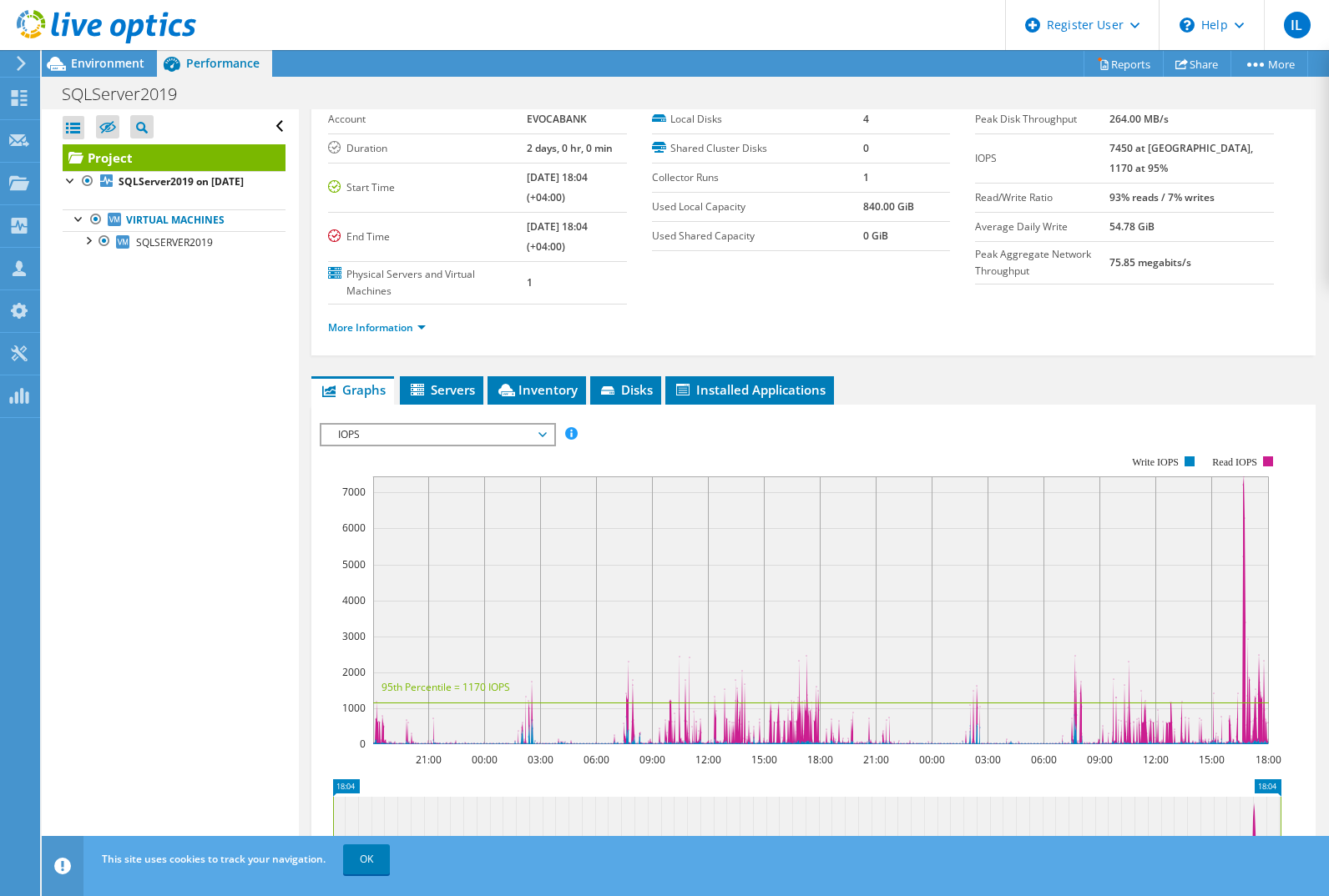
click at [441, 434] on span "IOPS" at bounding box center [437, 434] width 215 height 20
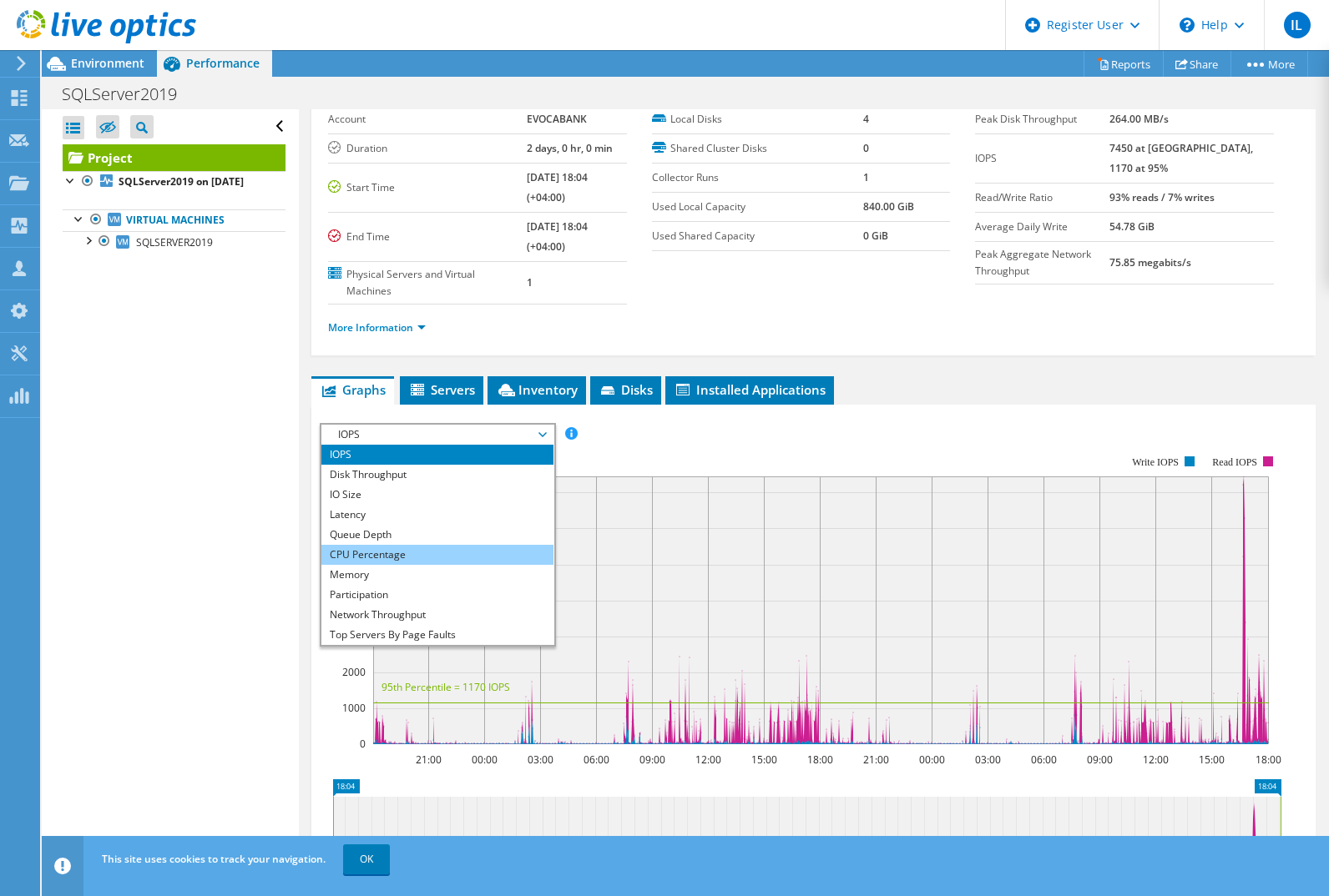
click at [389, 555] on li "CPU Percentage" at bounding box center [436, 554] width 231 height 20
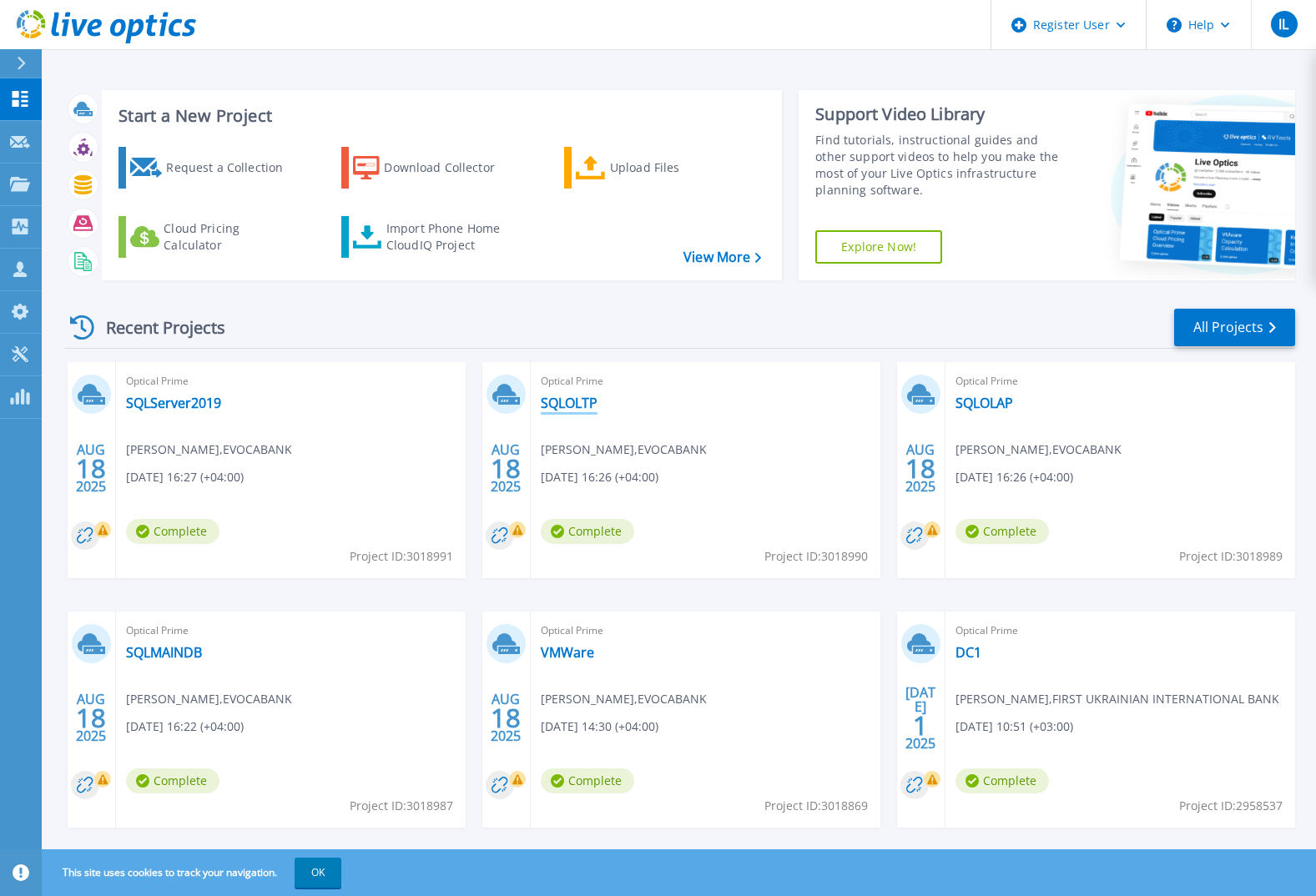
click at [582, 406] on link "SQLOLTP" at bounding box center [569, 402] width 57 height 17
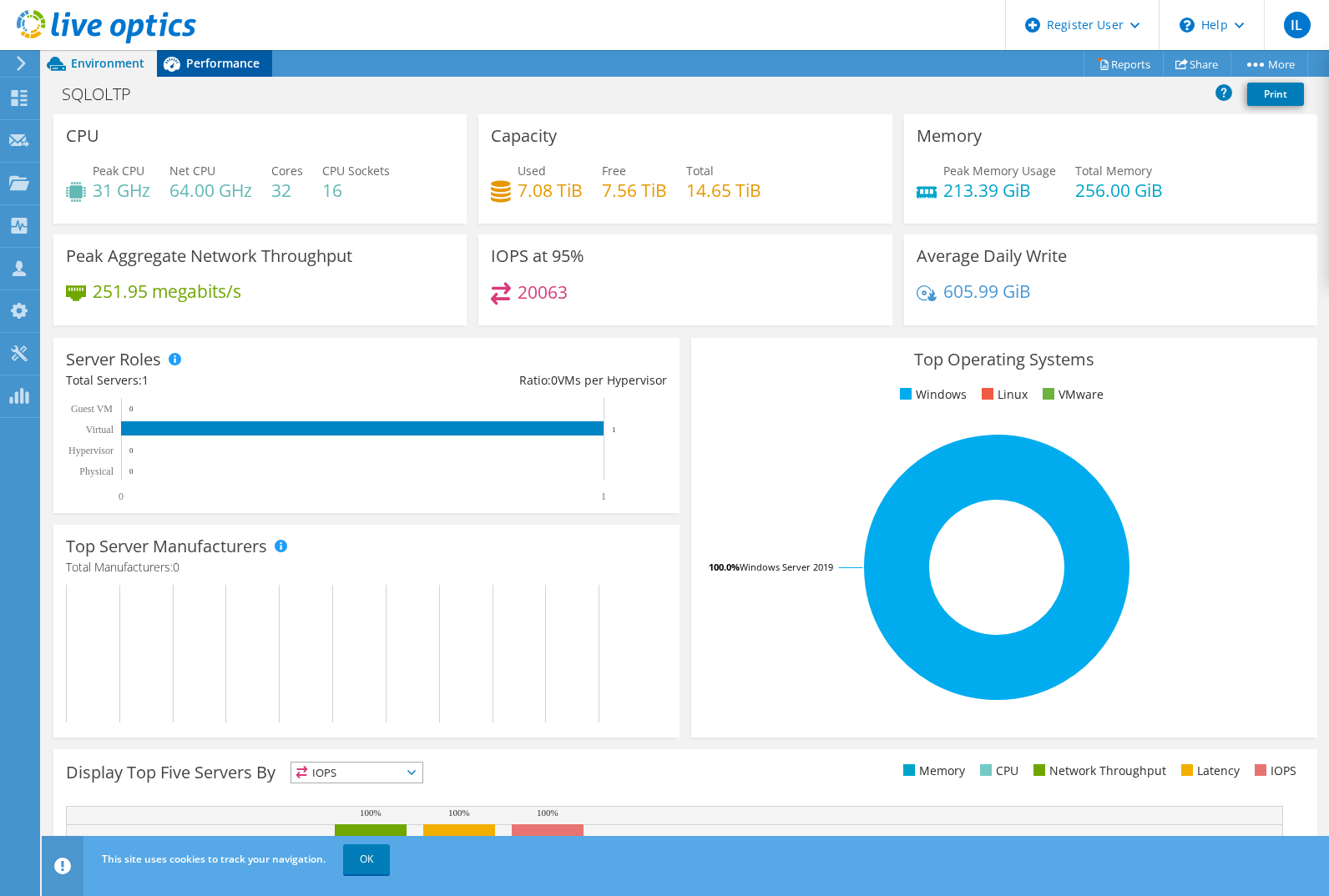
click at [218, 64] on span "Performance" at bounding box center [223, 62] width 73 height 16
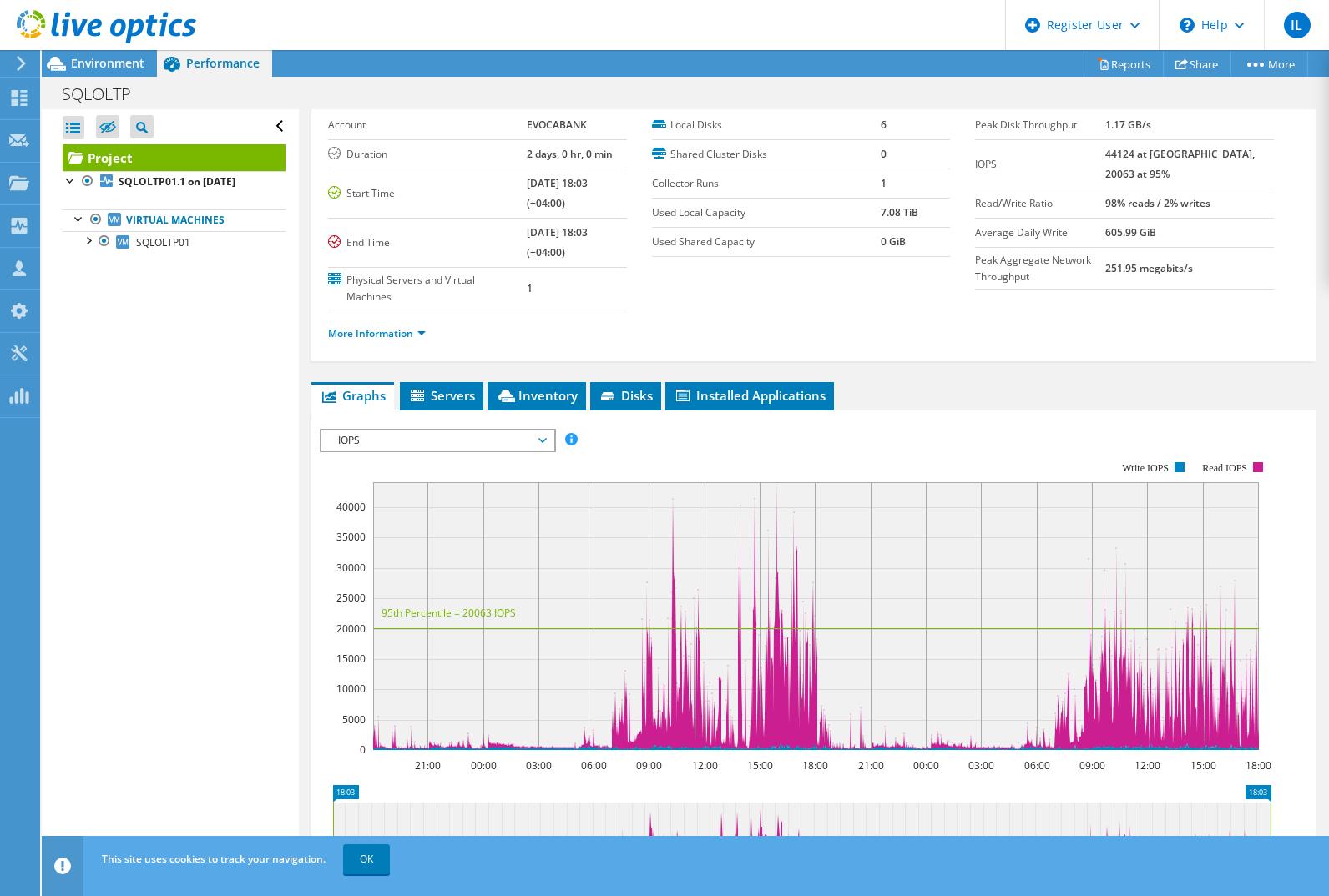
scroll to position [161, 0]
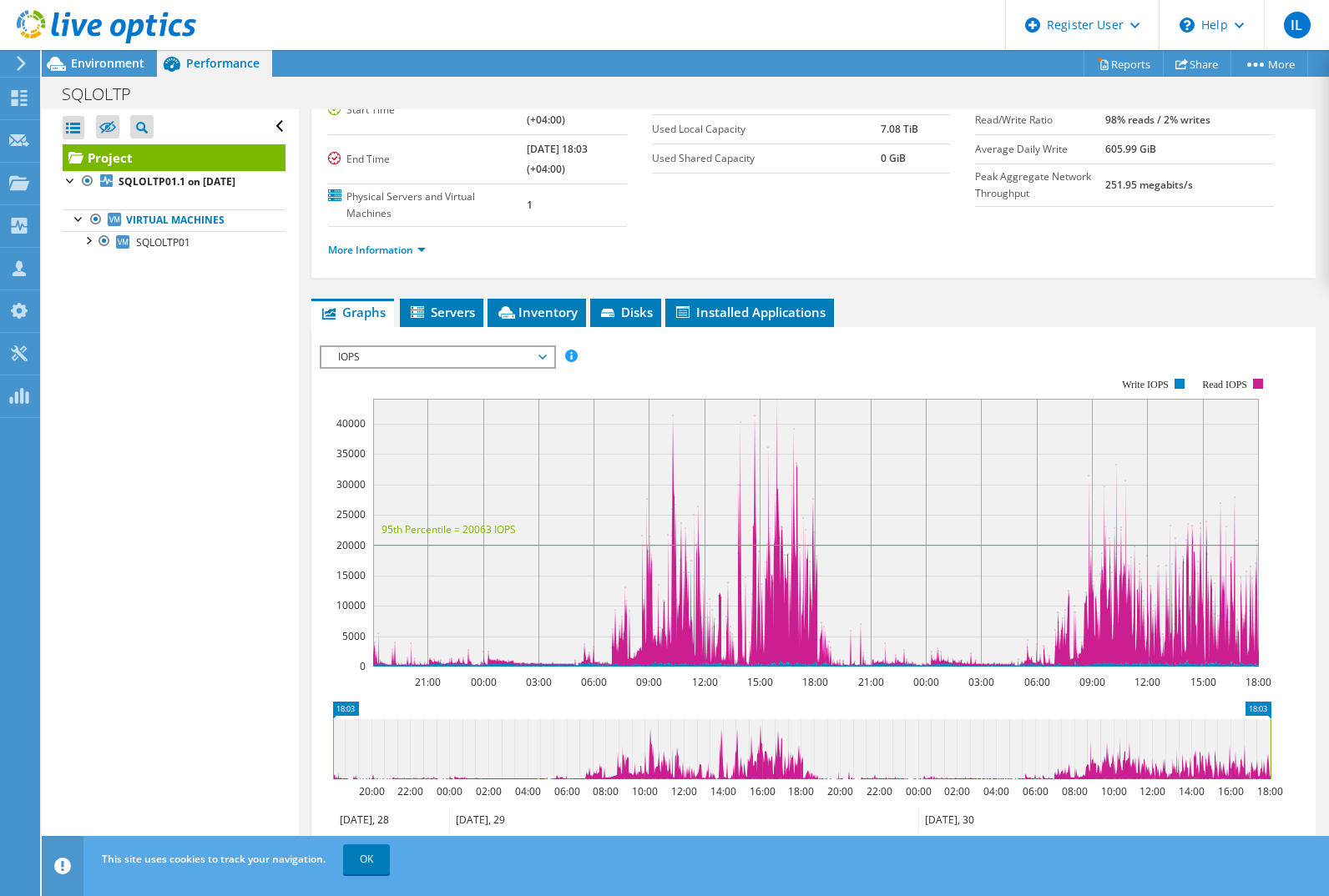
click at [394, 362] on span "IOPS" at bounding box center [437, 357] width 215 height 20
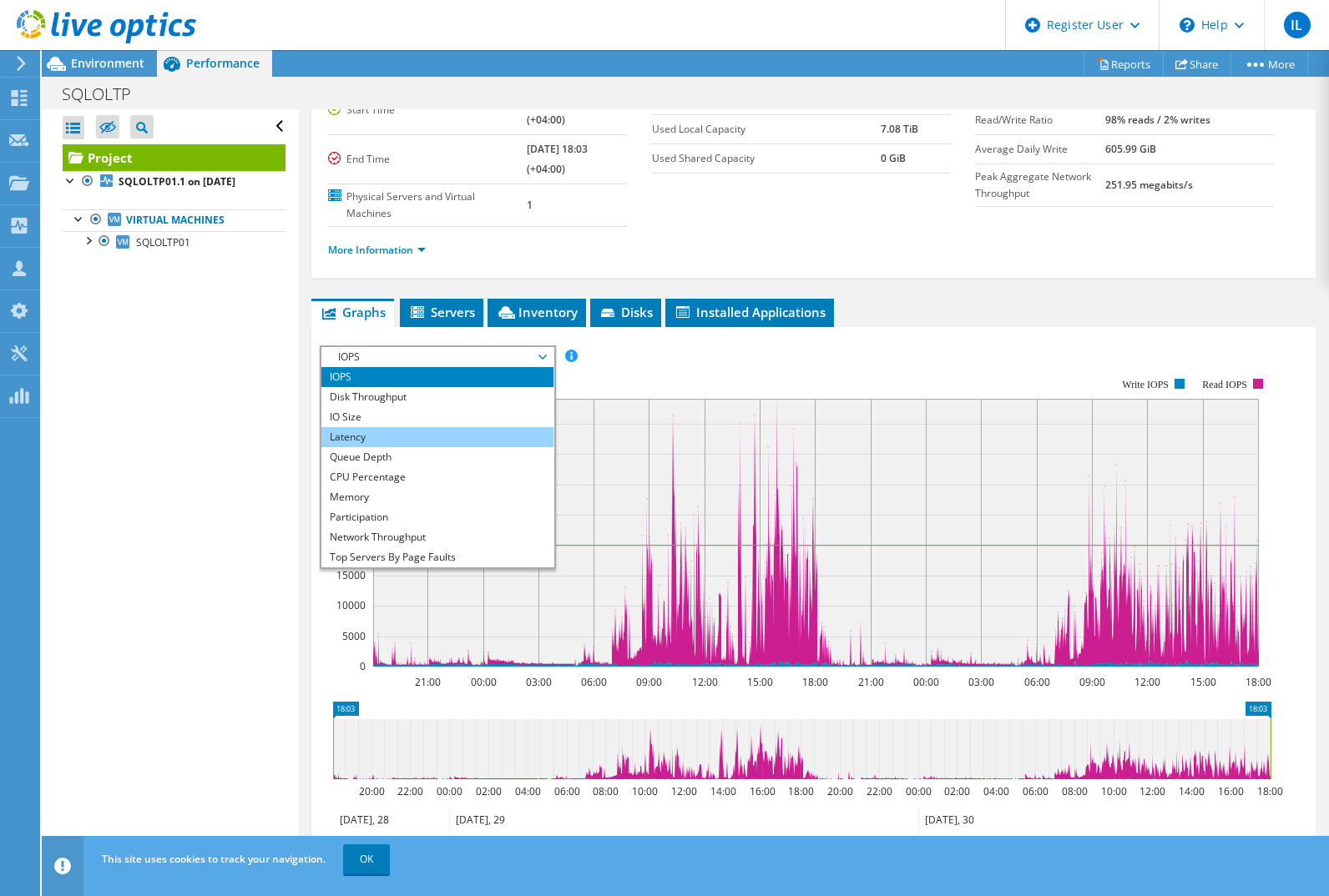
click at [378, 436] on li "Latency" at bounding box center [436, 437] width 231 height 20
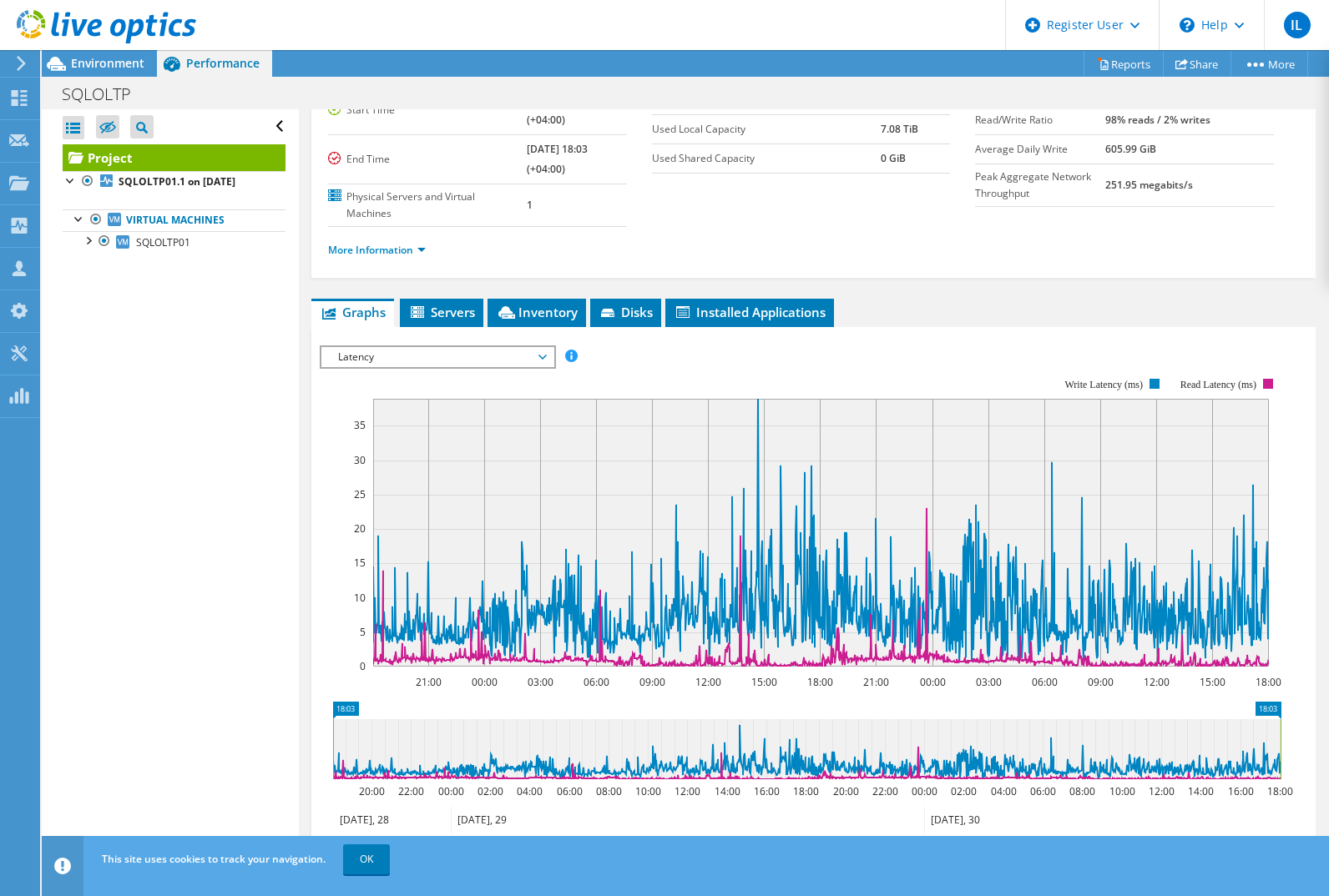
click at [500, 360] on span "Latency" at bounding box center [437, 357] width 215 height 20
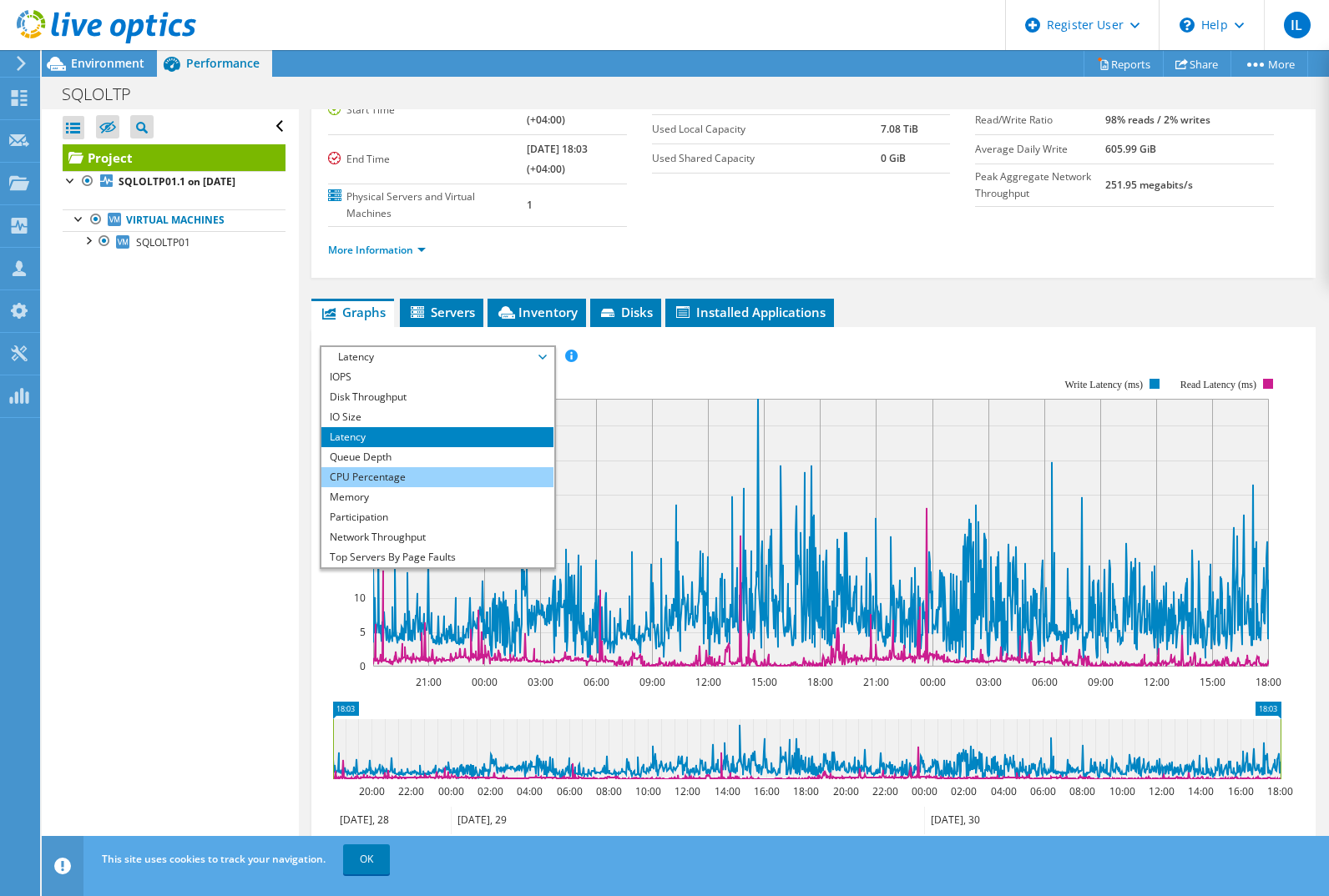
click at [397, 481] on li "CPU Percentage" at bounding box center [436, 477] width 231 height 20
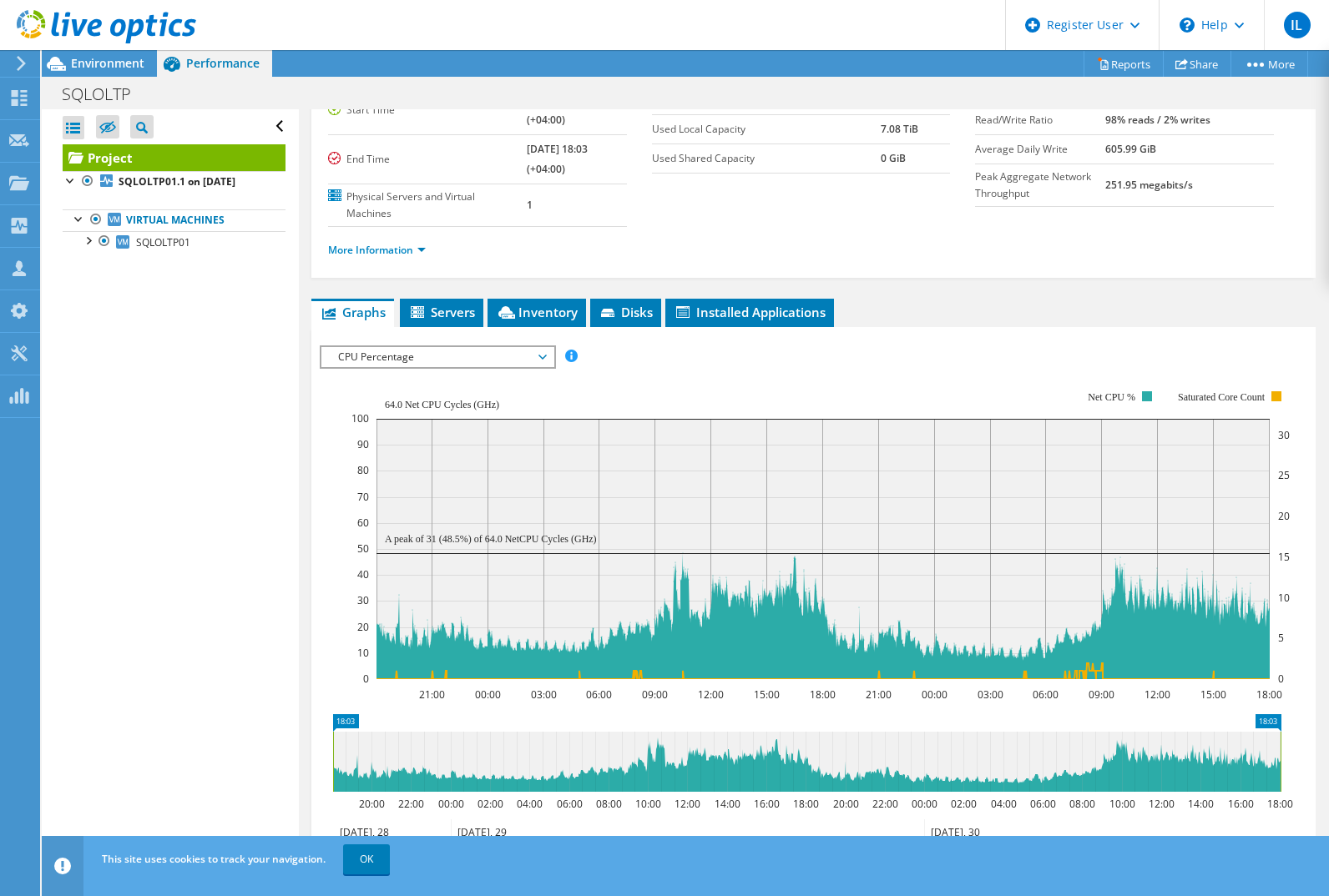
scroll to position [245, 0]
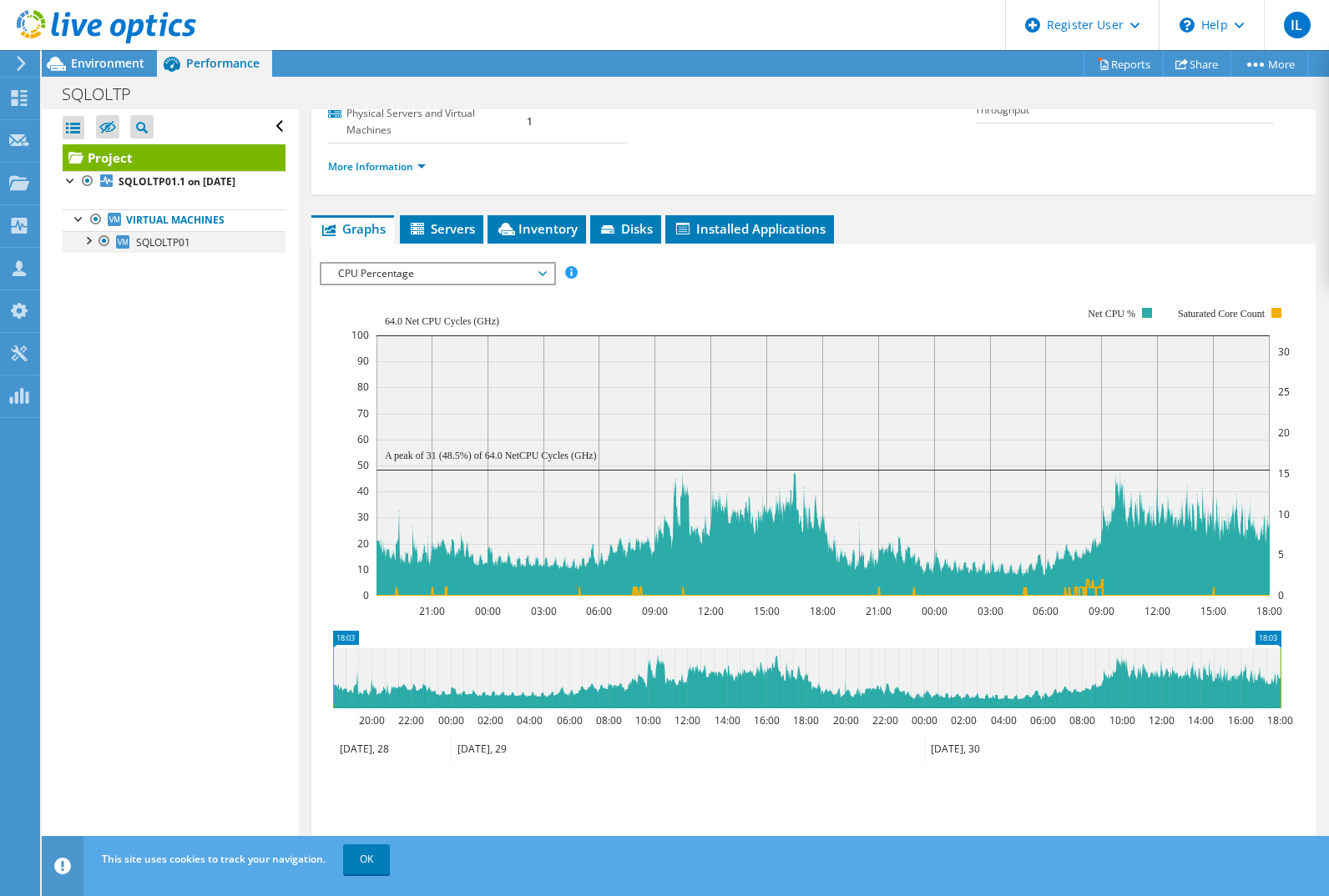
click at [89, 243] on div at bounding box center [87, 239] width 17 height 17
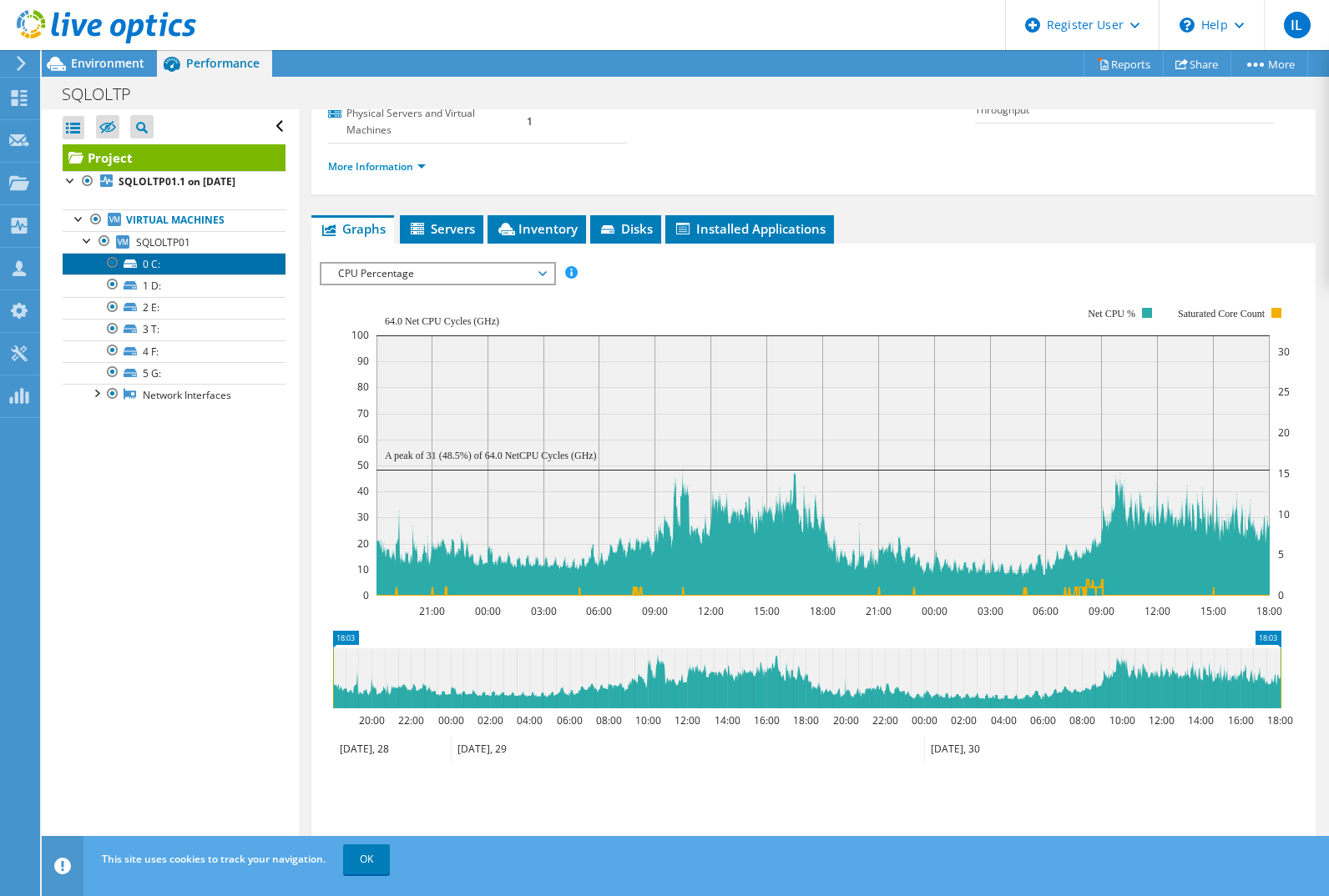
click at [162, 267] on link "0 C:" at bounding box center [174, 264] width 223 height 21
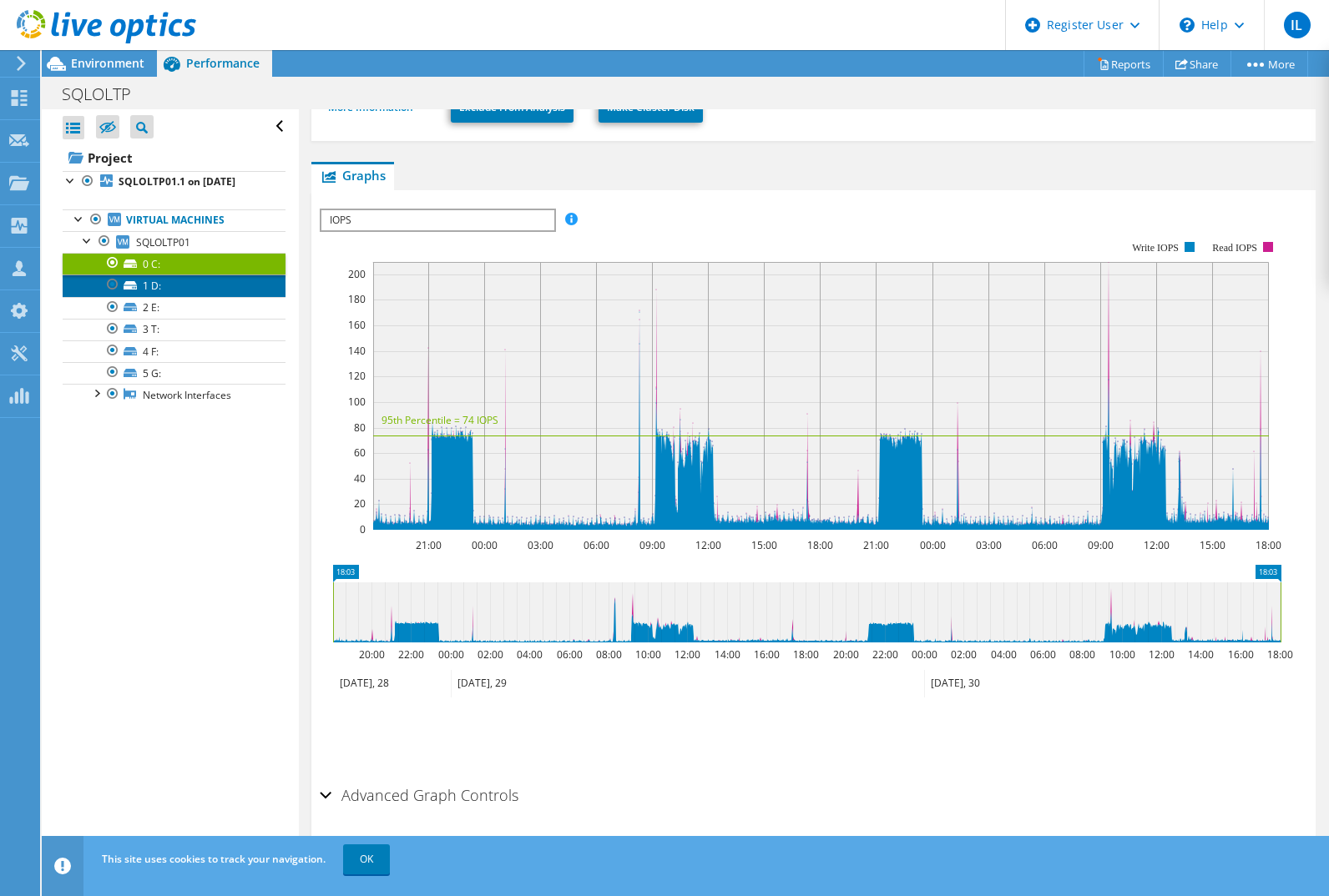
click at [160, 294] on link "1 D:" at bounding box center [174, 285] width 223 height 21
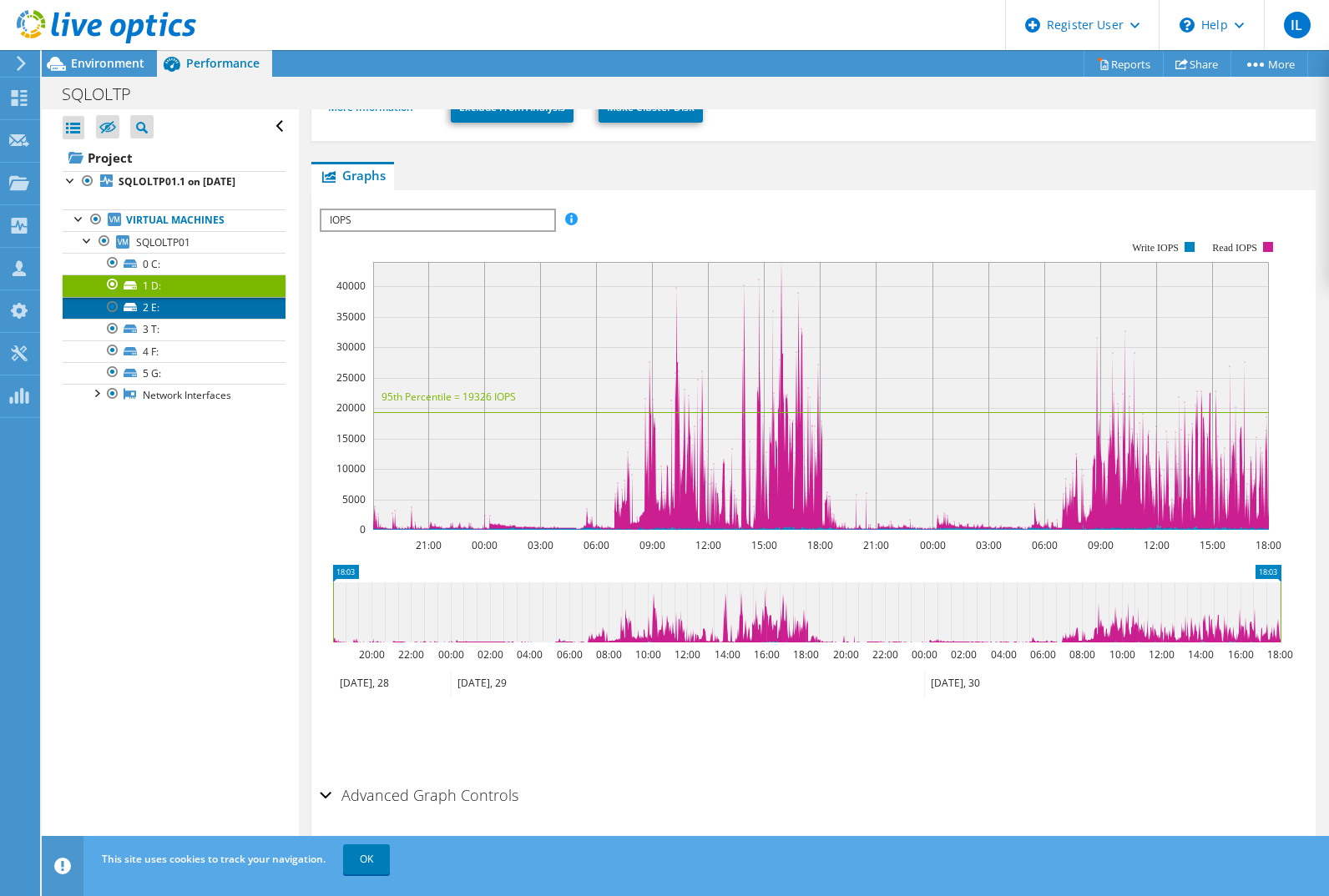
click at [163, 306] on link "2 E:" at bounding box center [174, 307] width 223 height 21
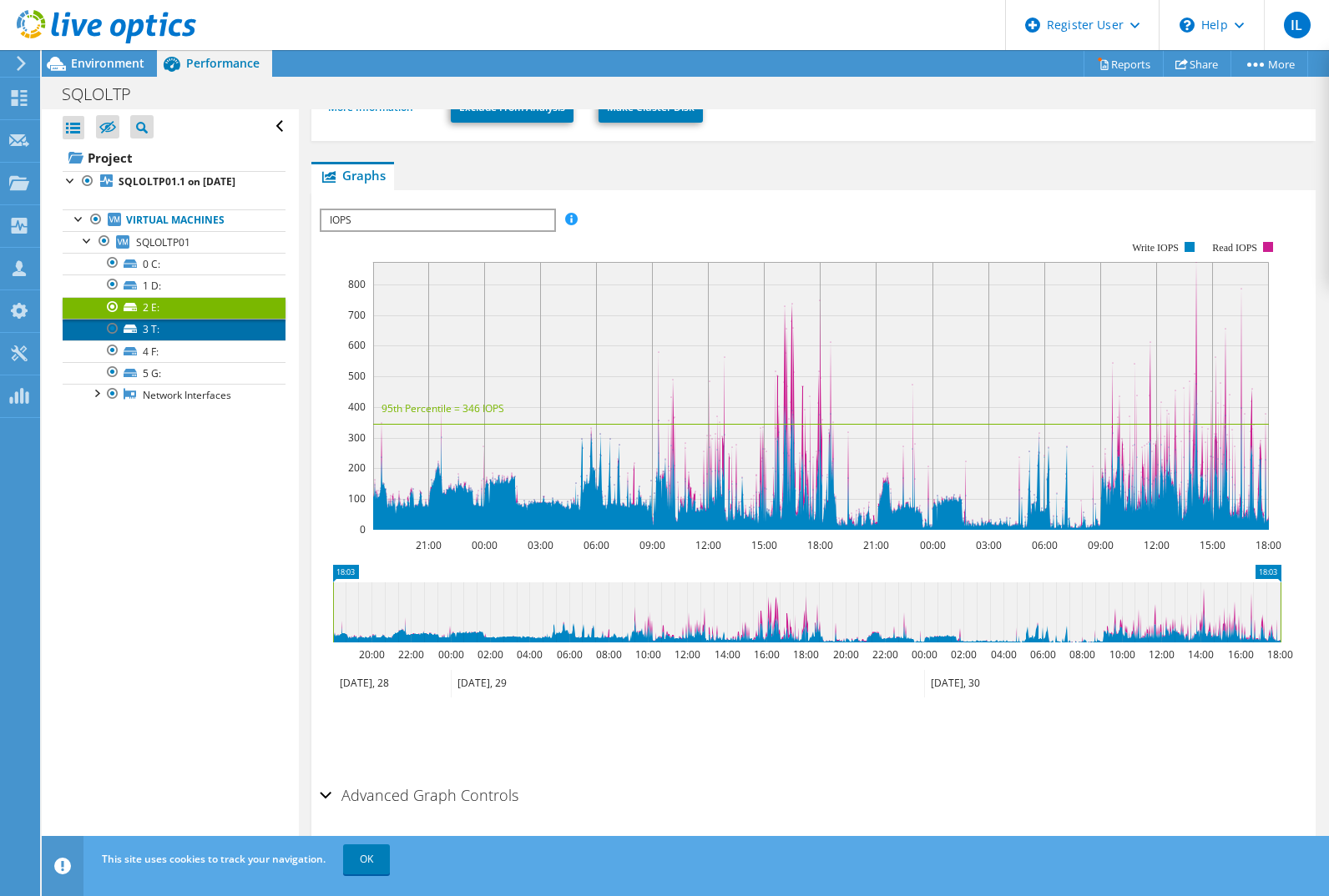
click at [162, 333] on link "3 T:" at bounding box center [174, 330] width 223 height 21
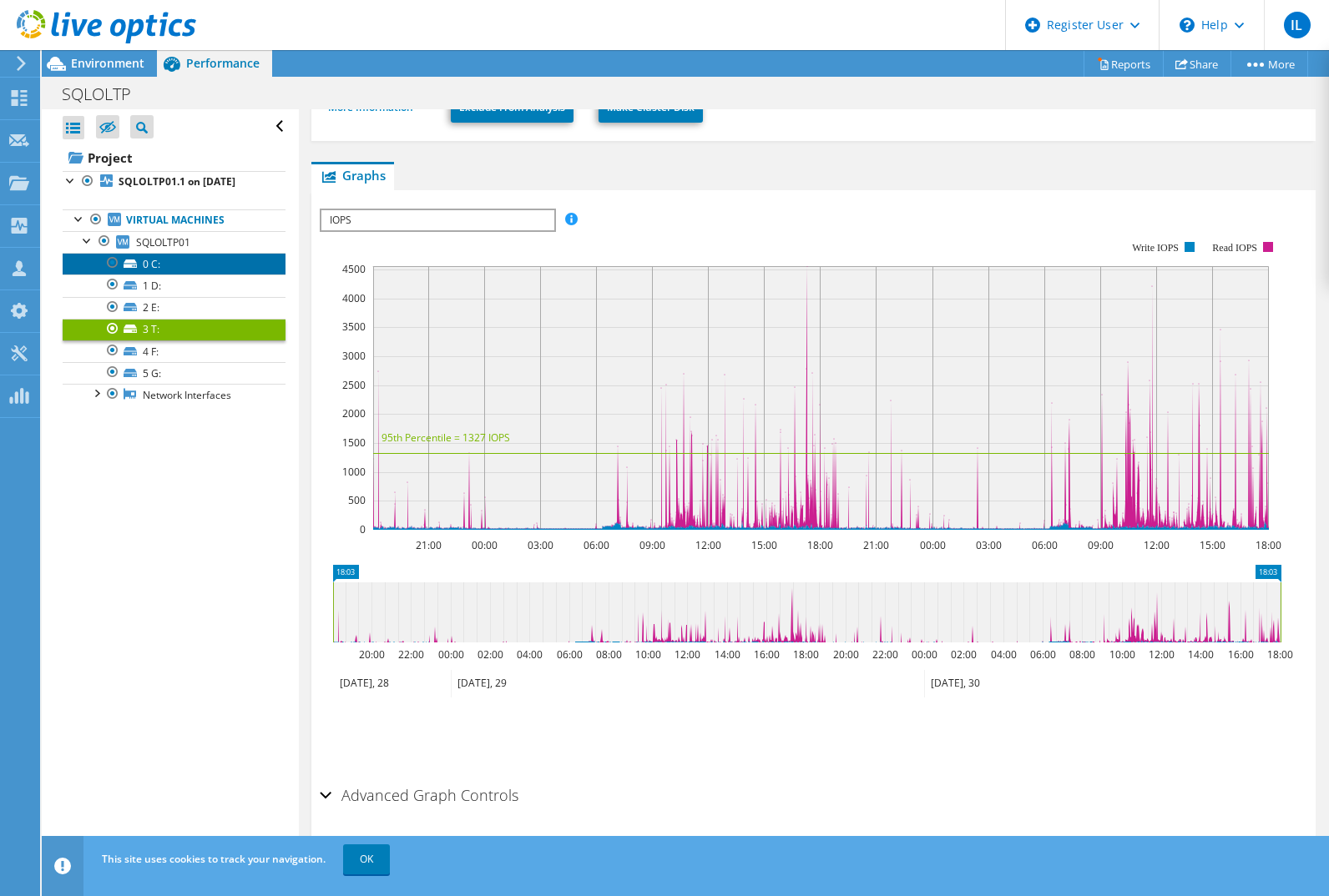
click at [169, 266] on link "0 C:" at bounding box center [174, 264] width 223 height 21
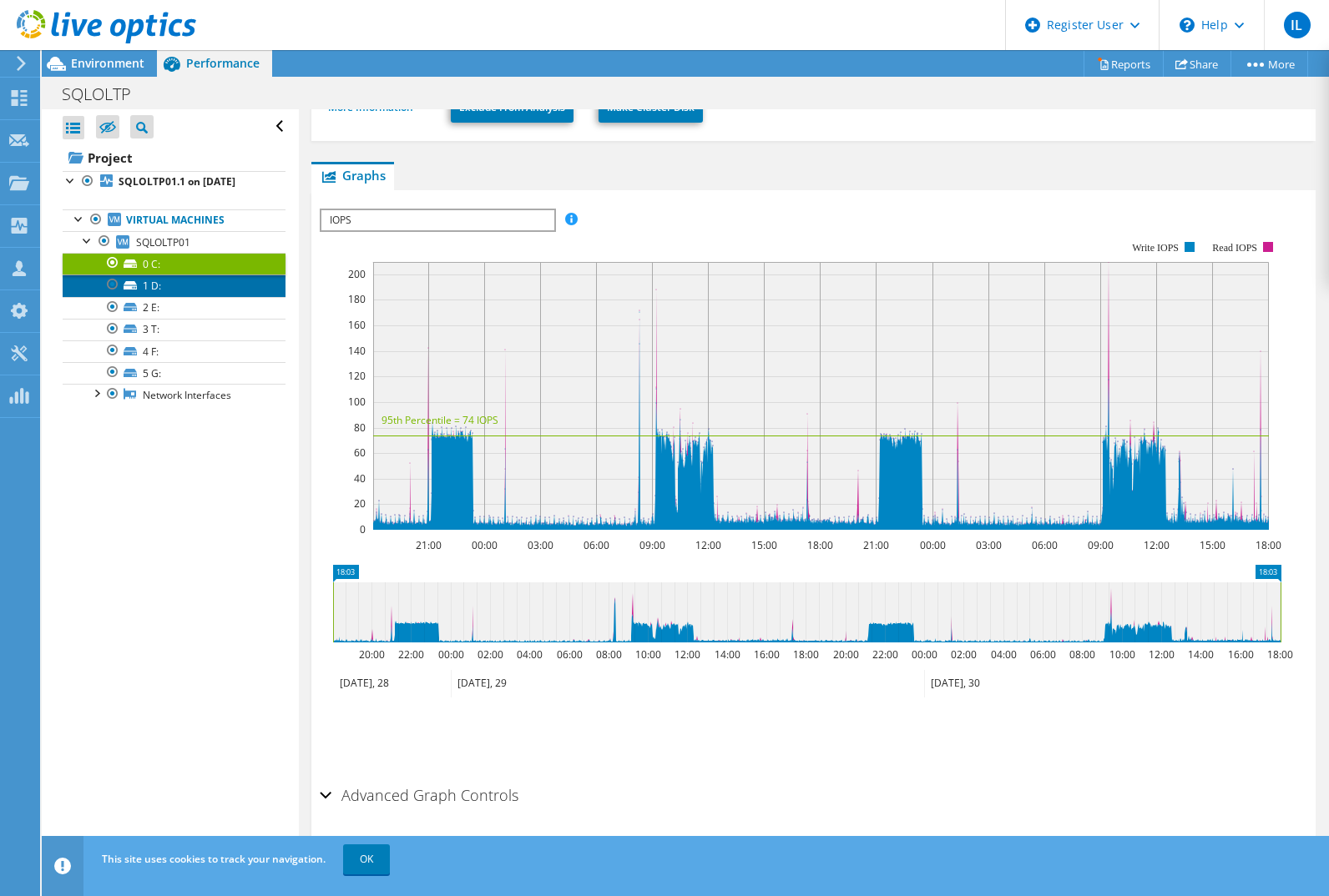
click at [165, 288] on link "1 D:" at bounding box center [174, 285] width 223 height 21
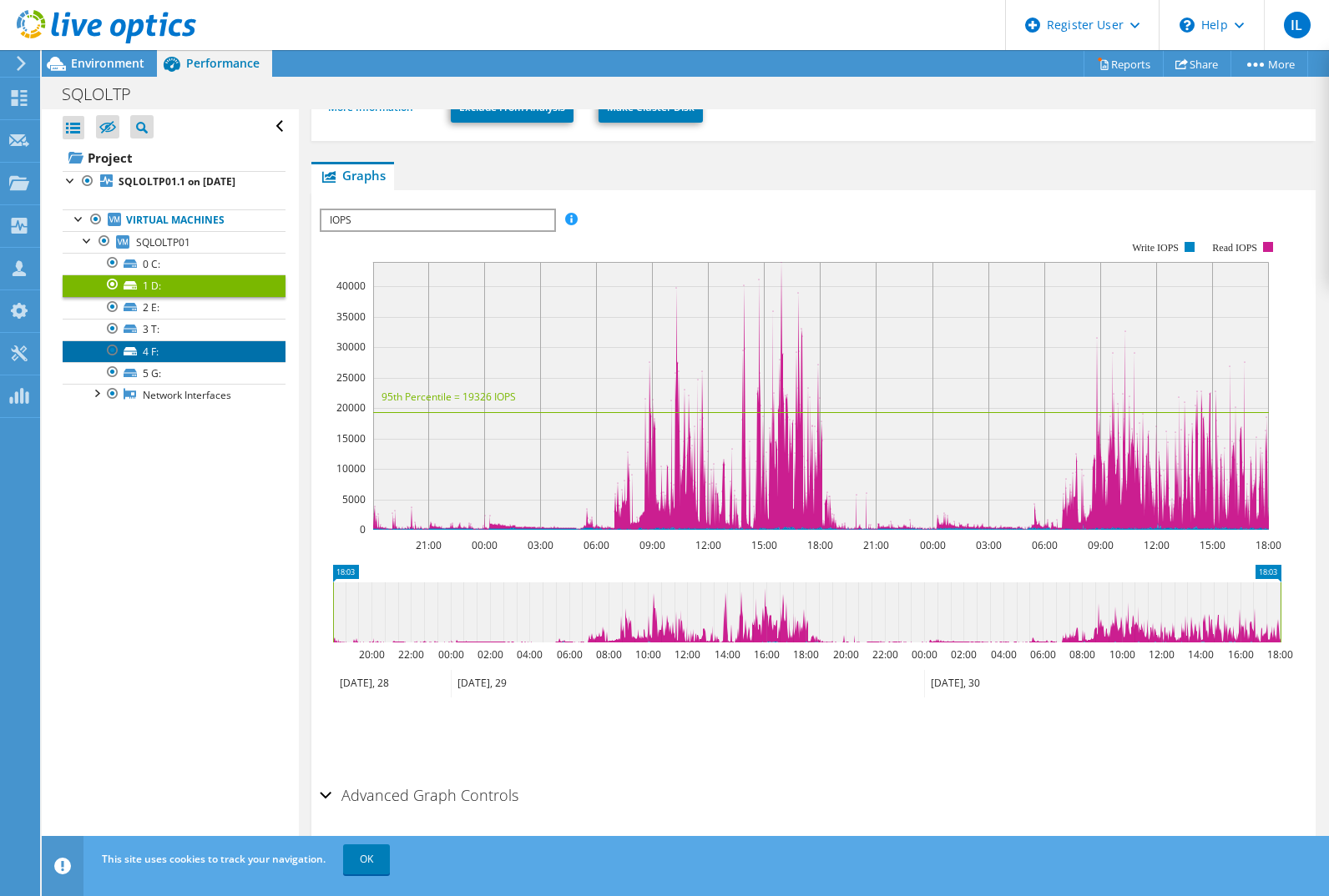
click at [166, 348] on link "4 F:" at bounding box center [174, 351] width 223 height 21
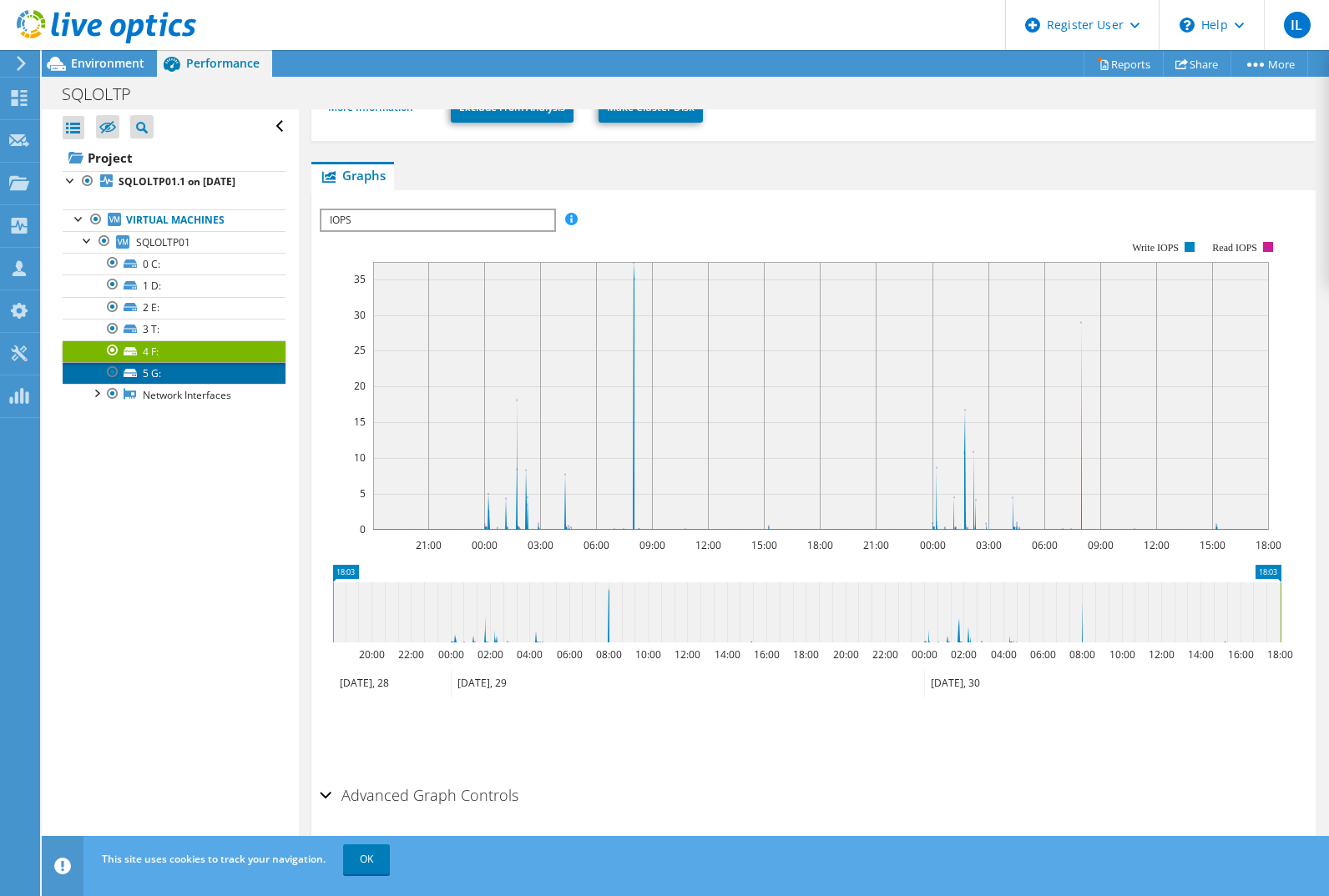
click at [168, 367] on link "5 G:" at bounding box center [174, 373] width 223 height 21
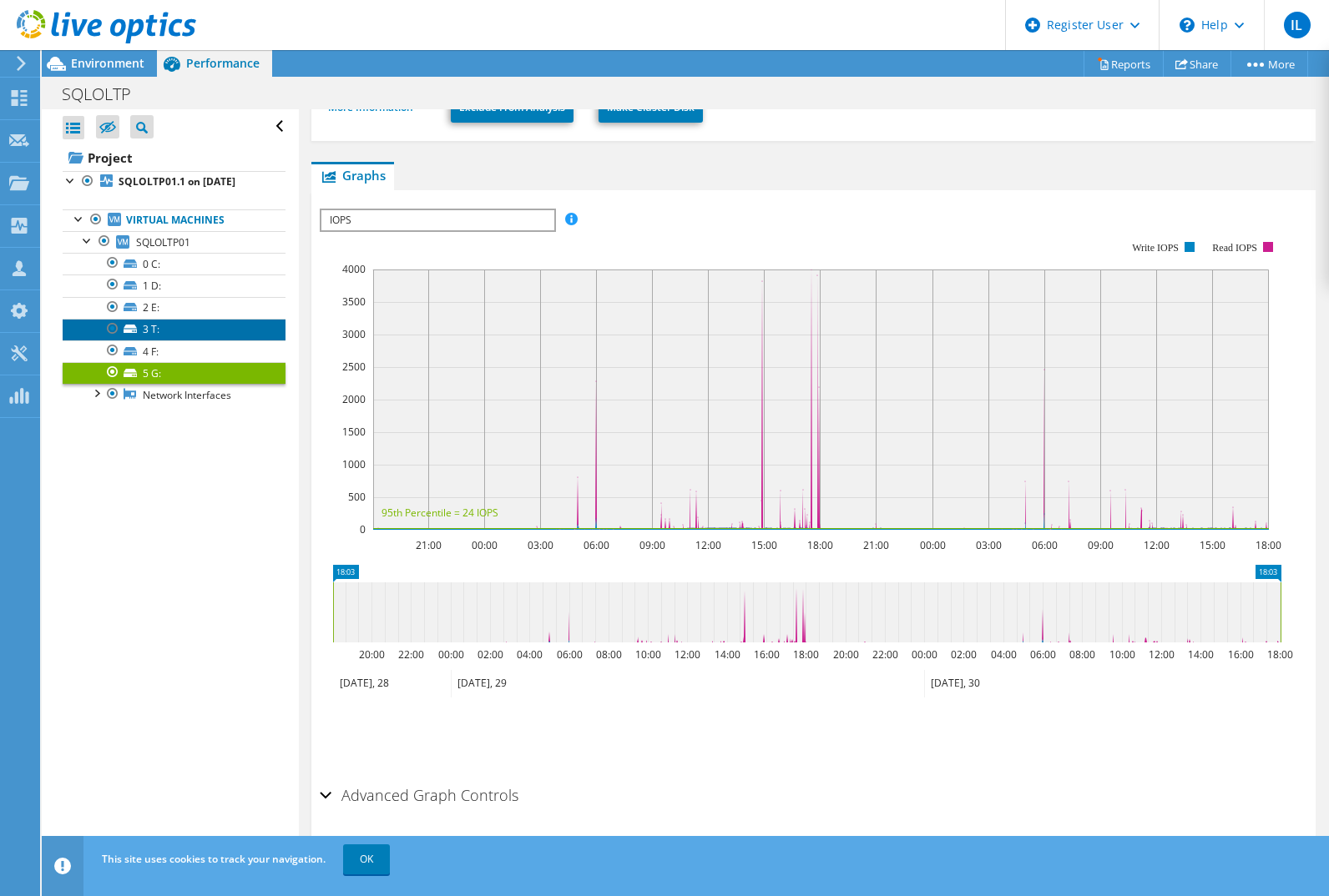
click at [170, 328] on link "3 T:" at bounding box center [174, 330] width 223 height 21
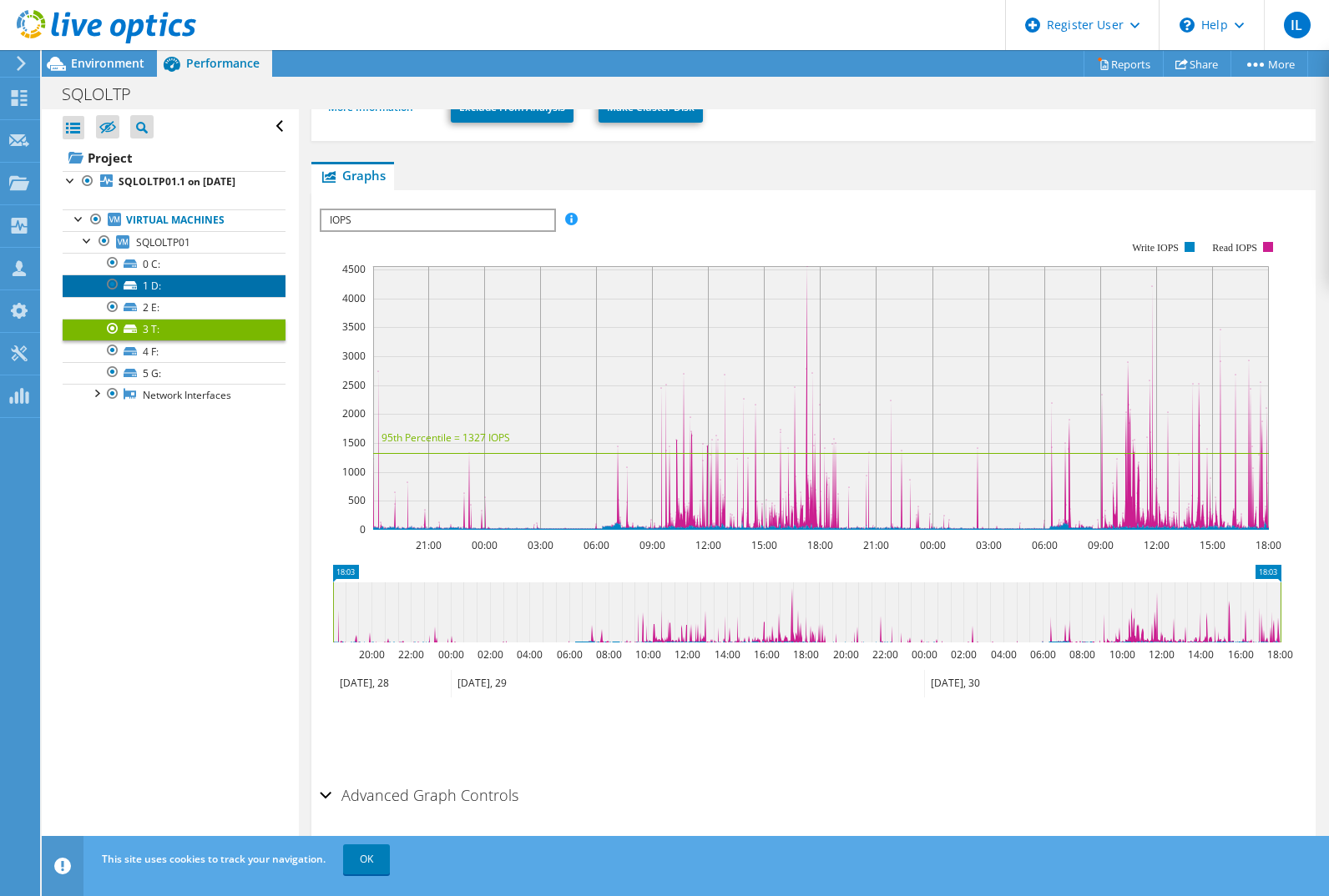
click at [170, 291] on link "1 D:" at bounding box center [174, 285] width 223 height 21
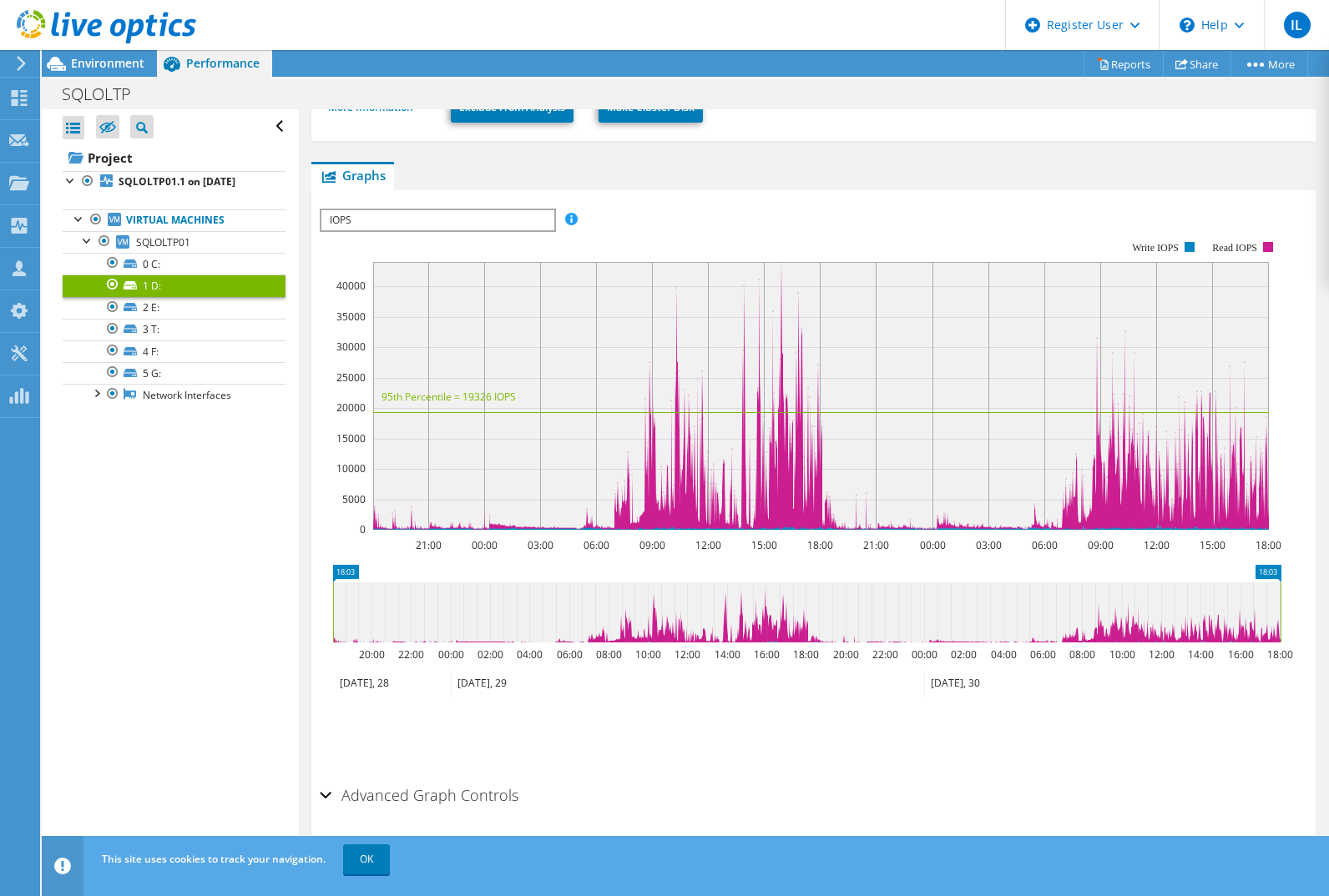
click at [458, 210] on span "IOPS" at bounding box center [436, 220] width 231 height 20
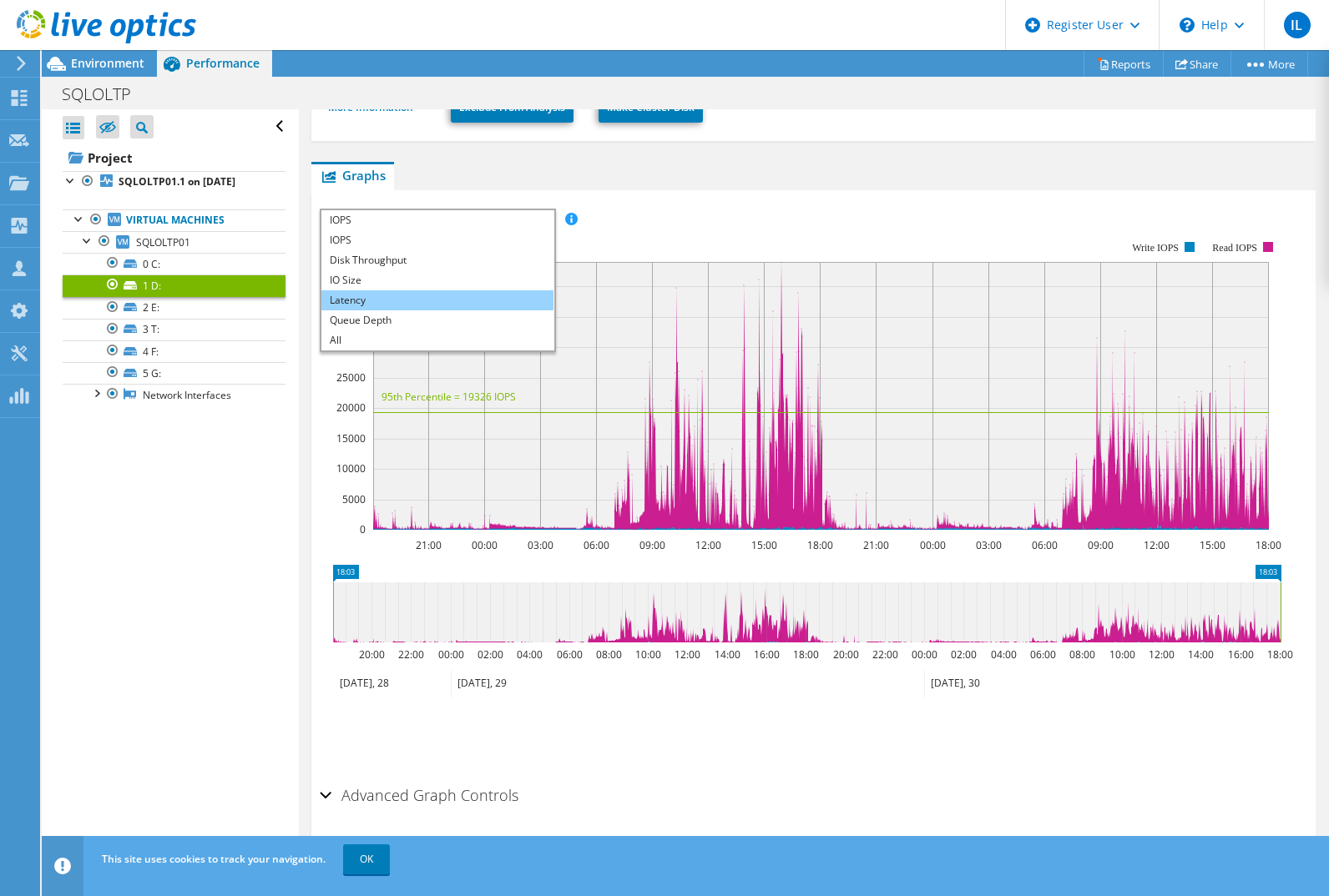
click at [382, 291] on li "Latency" at bounding box center [436, 301] width 231 height 20
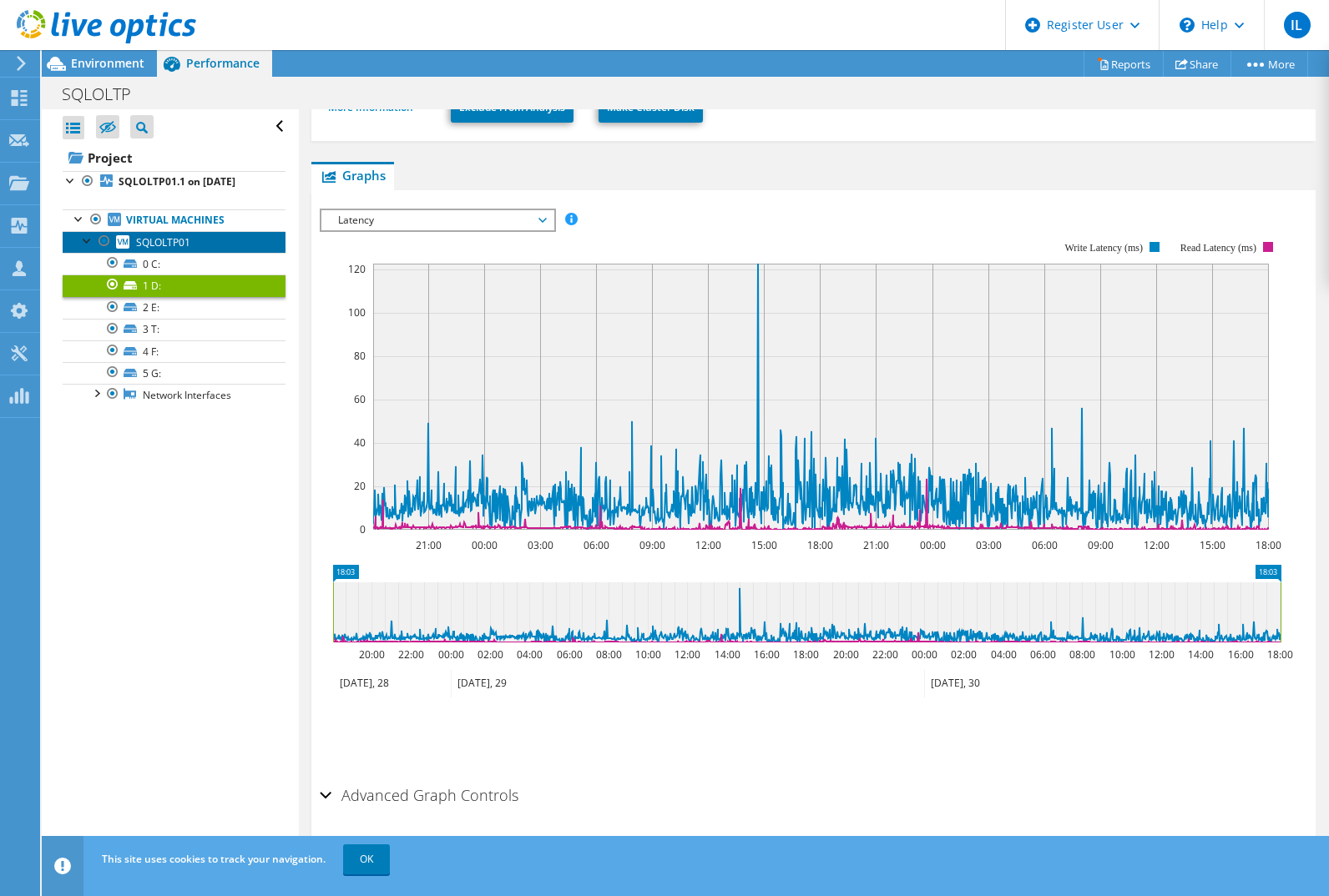
drag, startPoint x: 170, startPoint y: 245, endPoint x: 426, endPoint y: 305, distance: 262.9
click at [170, 245] on span "SQLOLTP01" at bounding box center [163, 242] width 55 height 15
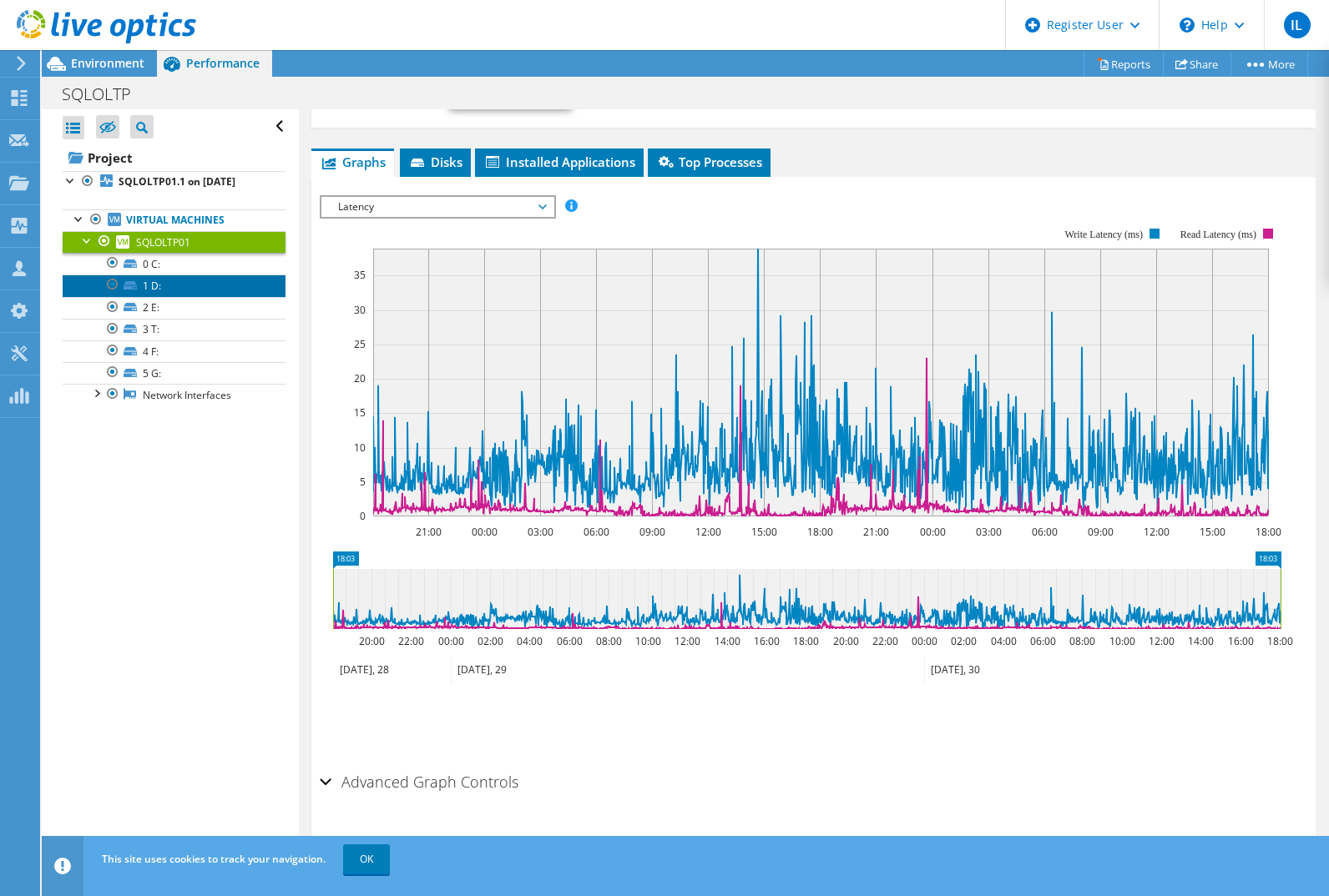
drag, startPoint x: 157, startPoint y: 290, endPoint x: 360, endPoint y: 401, distance: 231.4
click at [157, 290] on link "1 D:" at bounding box center [174, 285] width 223 height 21
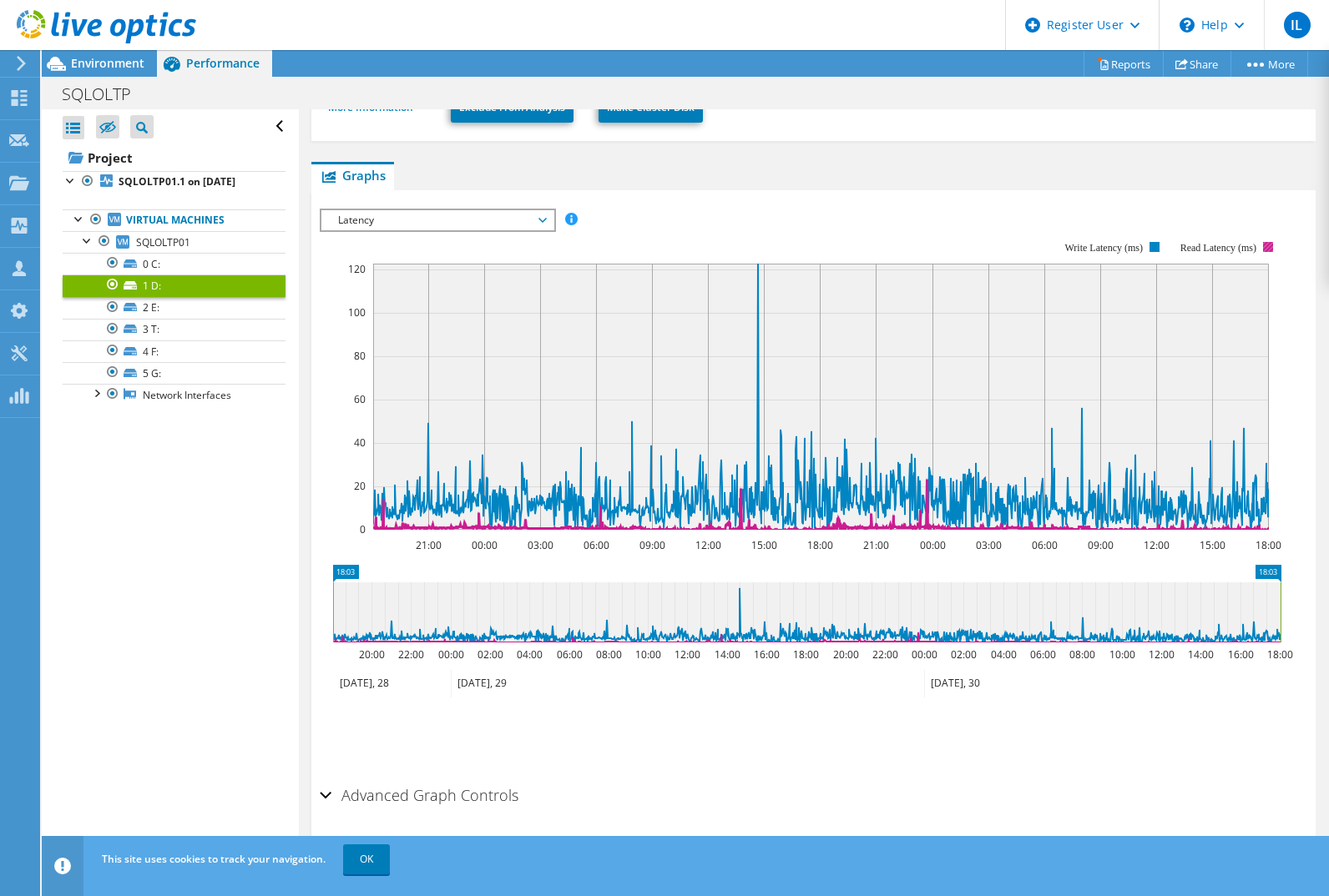
click at [1266, 242] on rect at bounding box center [1268, 247] width 10 height 10
click at [50, 101] on div "Dashboard" at bounding box center [78, 99] width 78 height 42
